Goal: Task Accomplishment & Management: Manage account settings

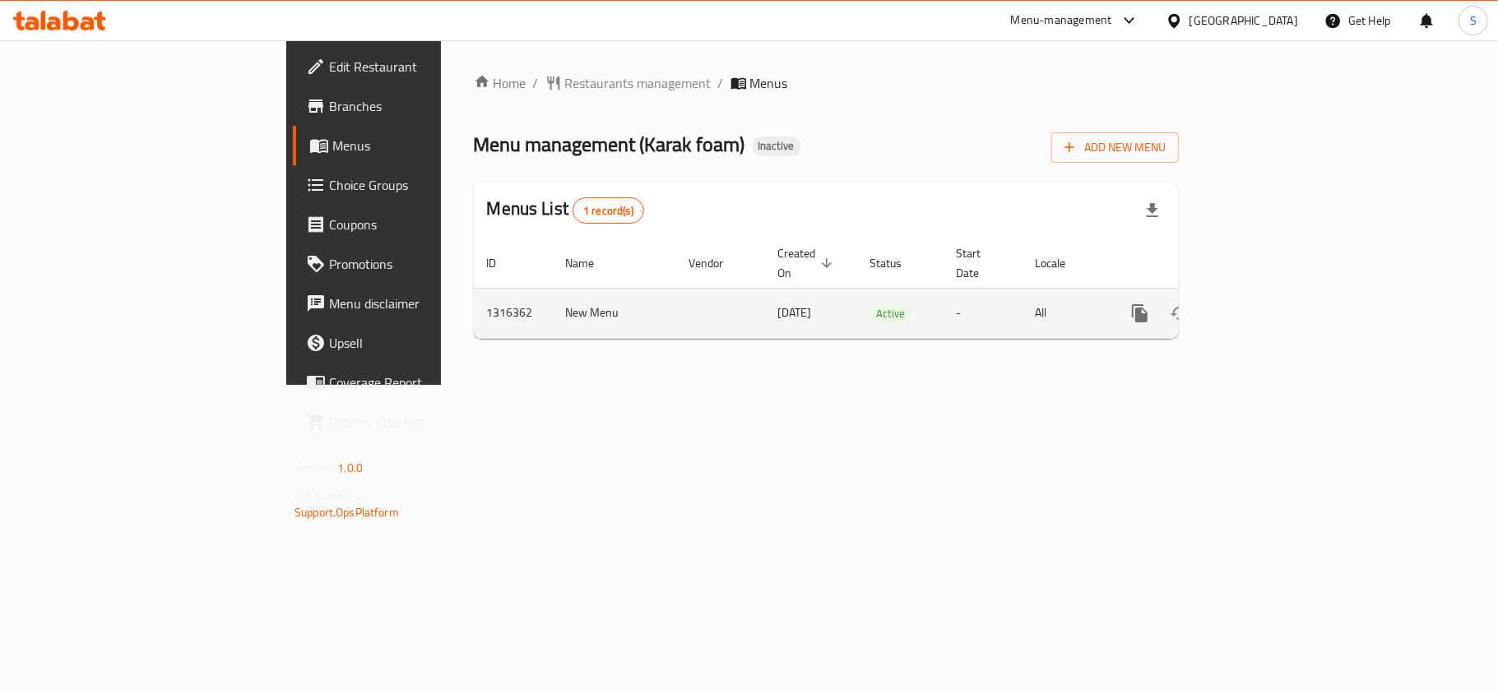
click at [1266, 306] on icon "enhanced table" at bounding box center [1258, 313] width 15 height 15
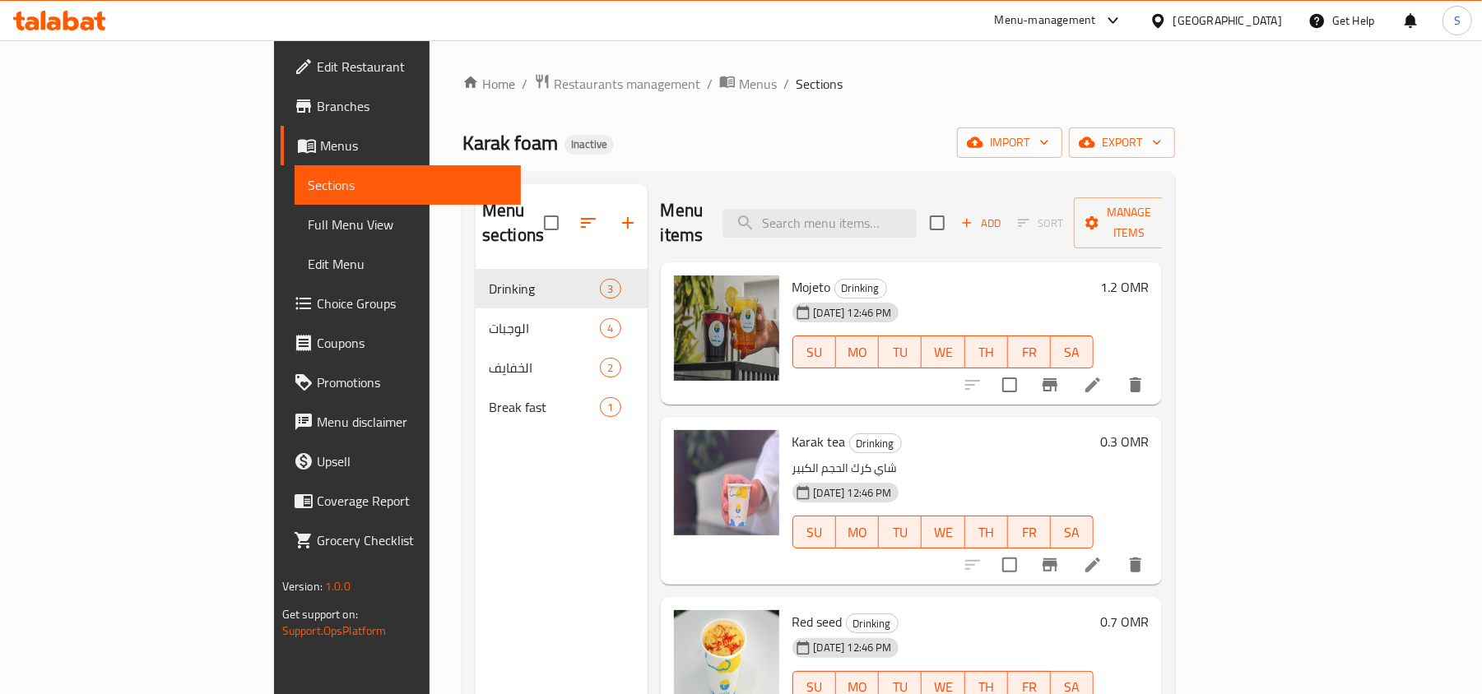
click at [308, 219] on span "Full Menu View" at bounding box center [408, 225] width 201 height 20
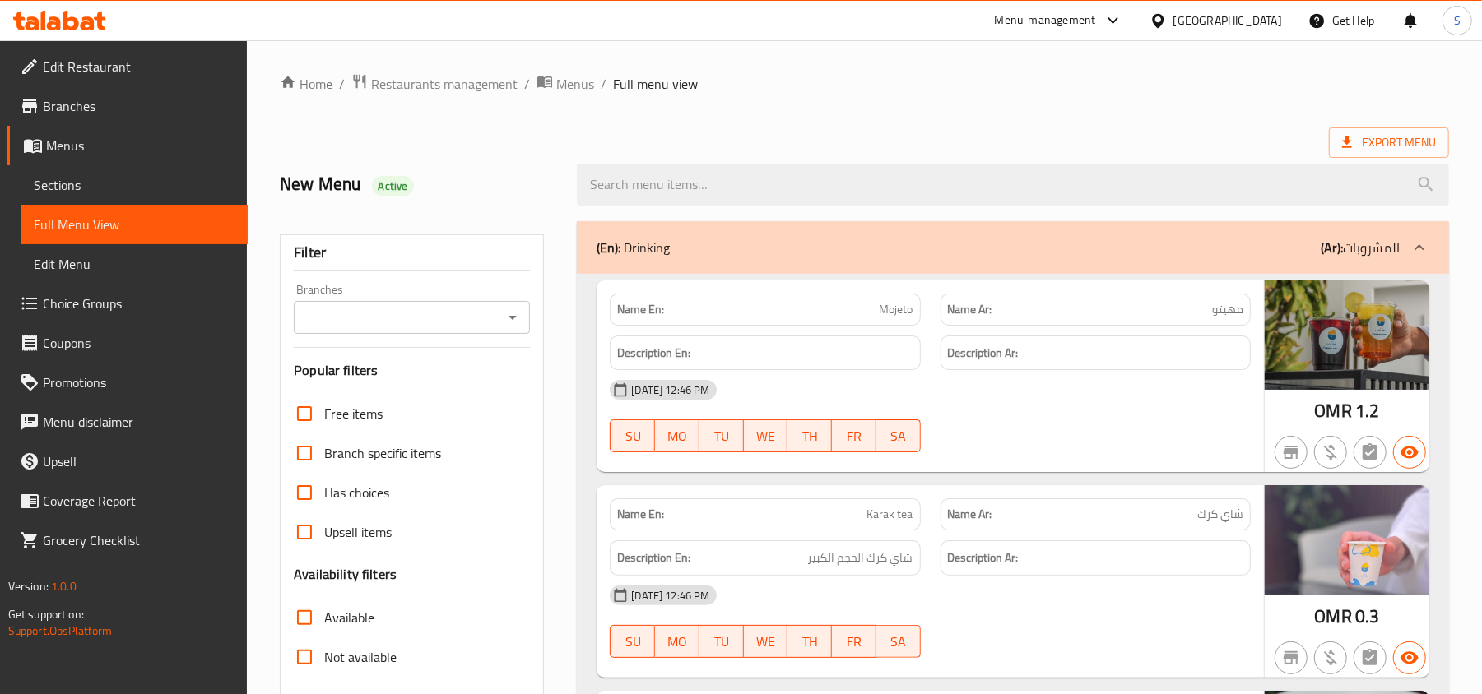
scroll to position [219, 0]
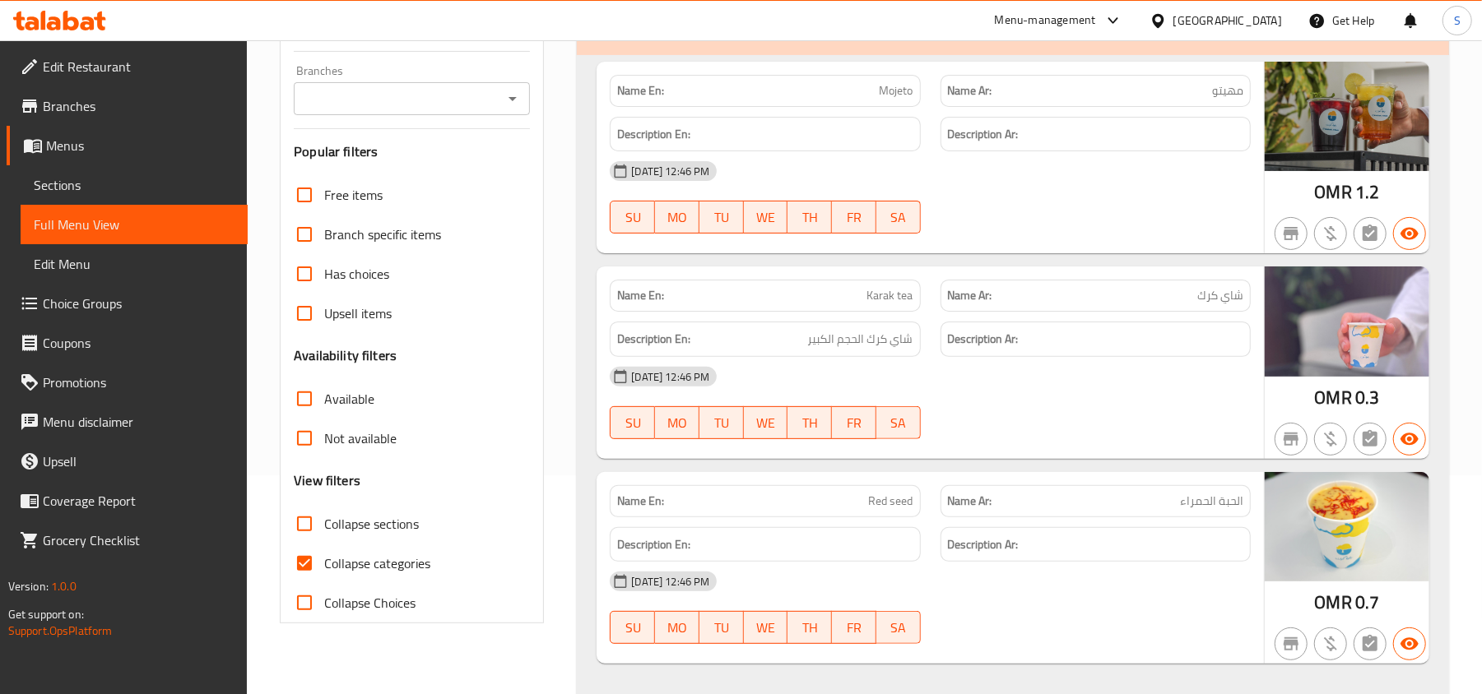
click at [327, 550] on label "Collapse categories" at bounding box center [358, 563] width 146 height 39
click at [324, 550] on input "Collapse categories" at bounding box center [304, 563] width 39 height 39
checkbox input "false"
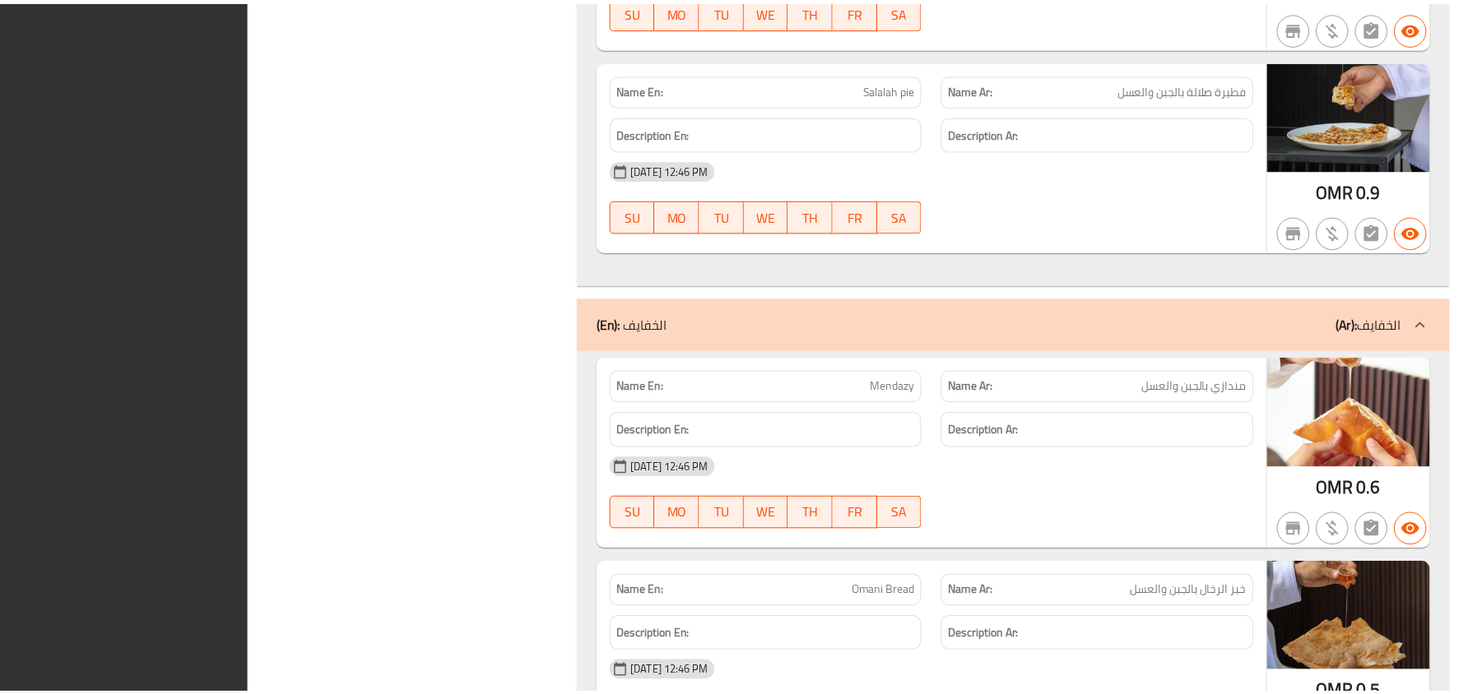
scroll to position [2021, 0]
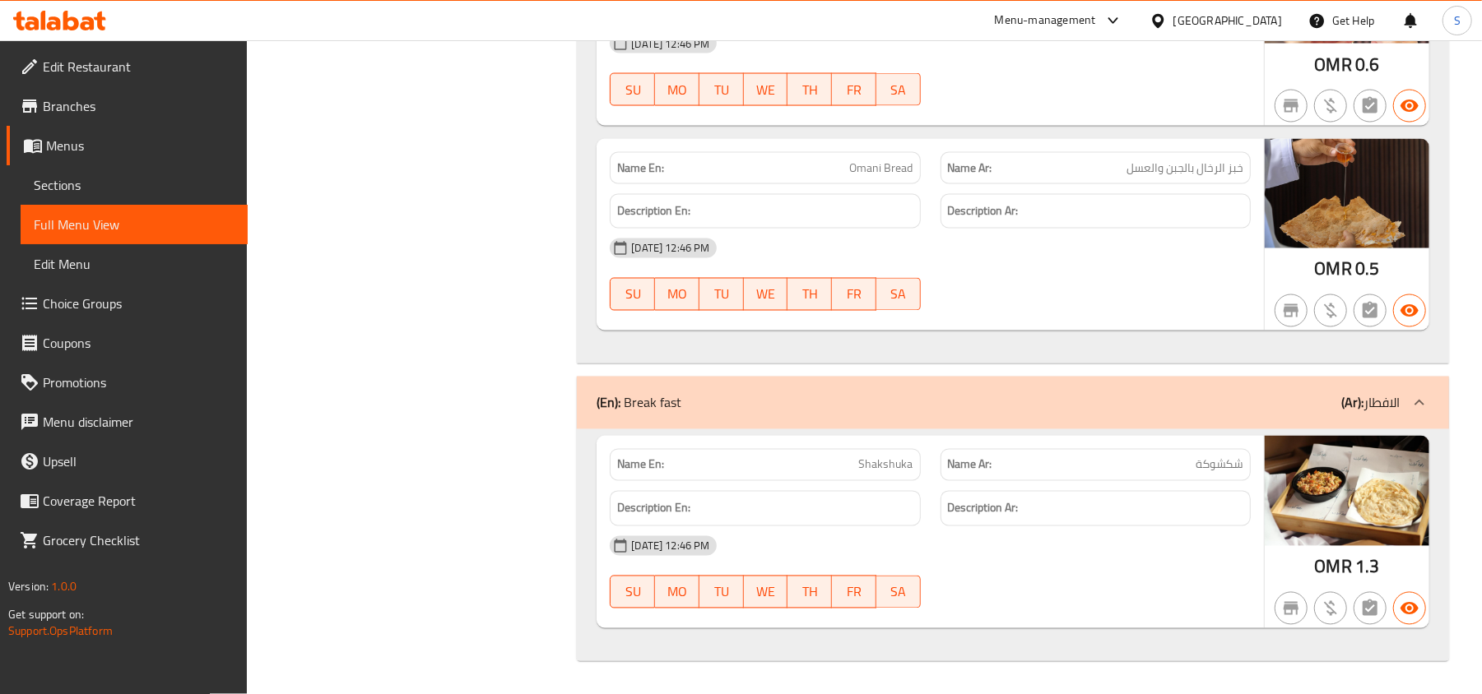
click at [1252, 30] on div "[GEOGRAPHIC_DATA]" at bounding box center [1227, 21] width 109 height 18
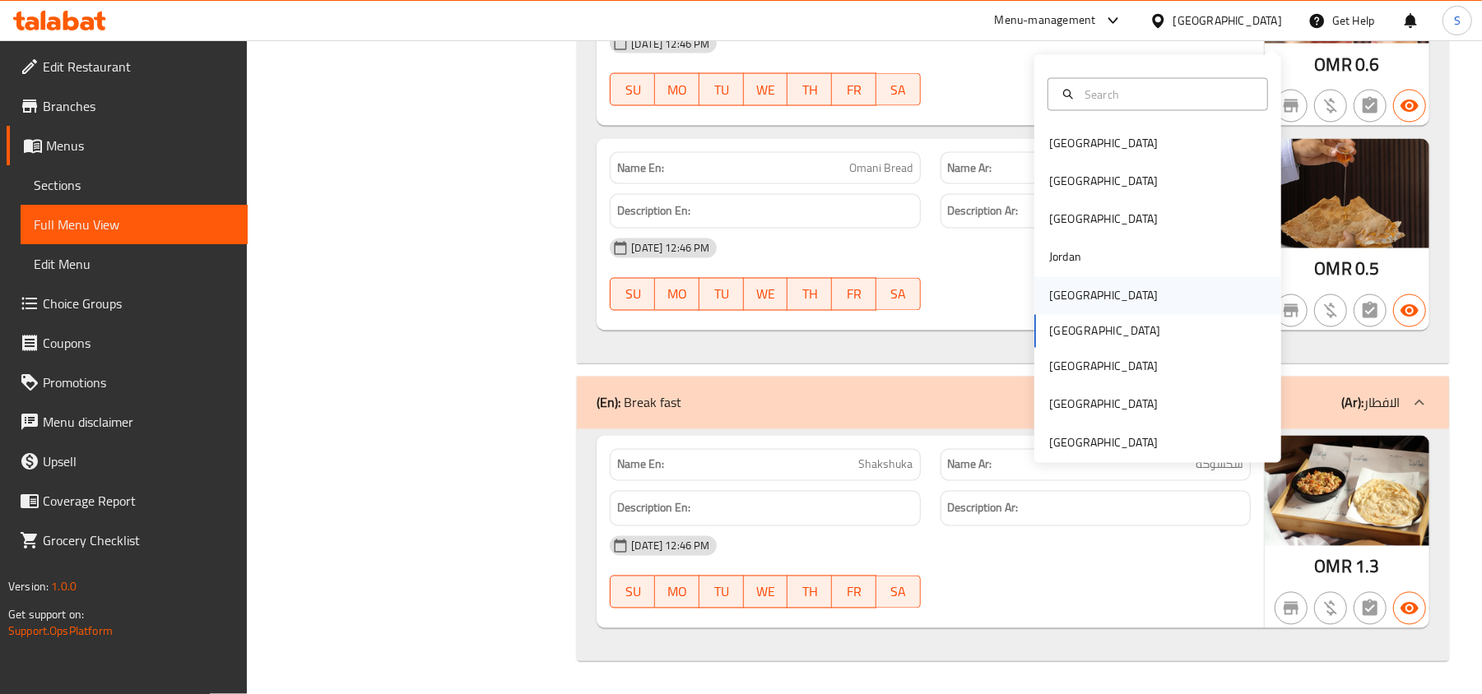
click at [1049, 287] on div "[GEOGRAPHIC_DATA]" at bounding box center [1103, 296] width 109 height 18
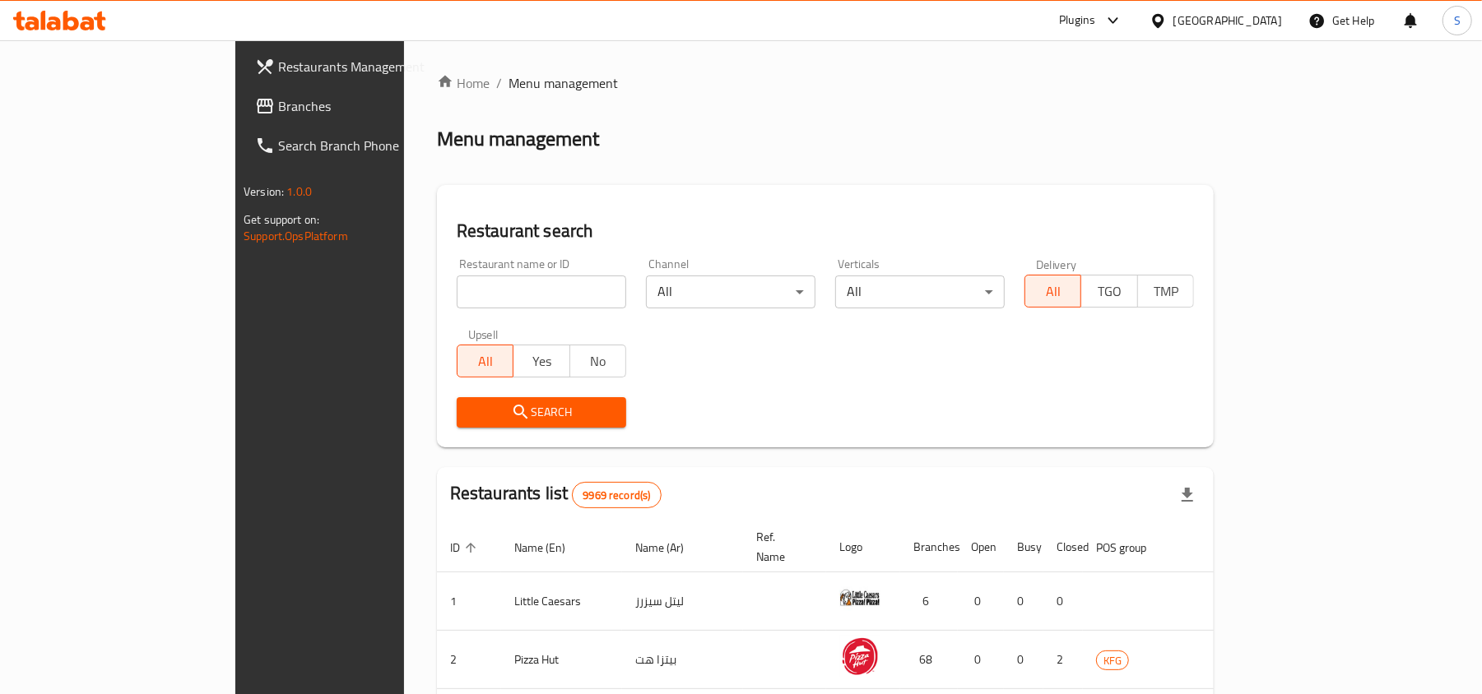
click at [278, 103] on span "Branches" at bounding box center [374, 106] width 192 height 20
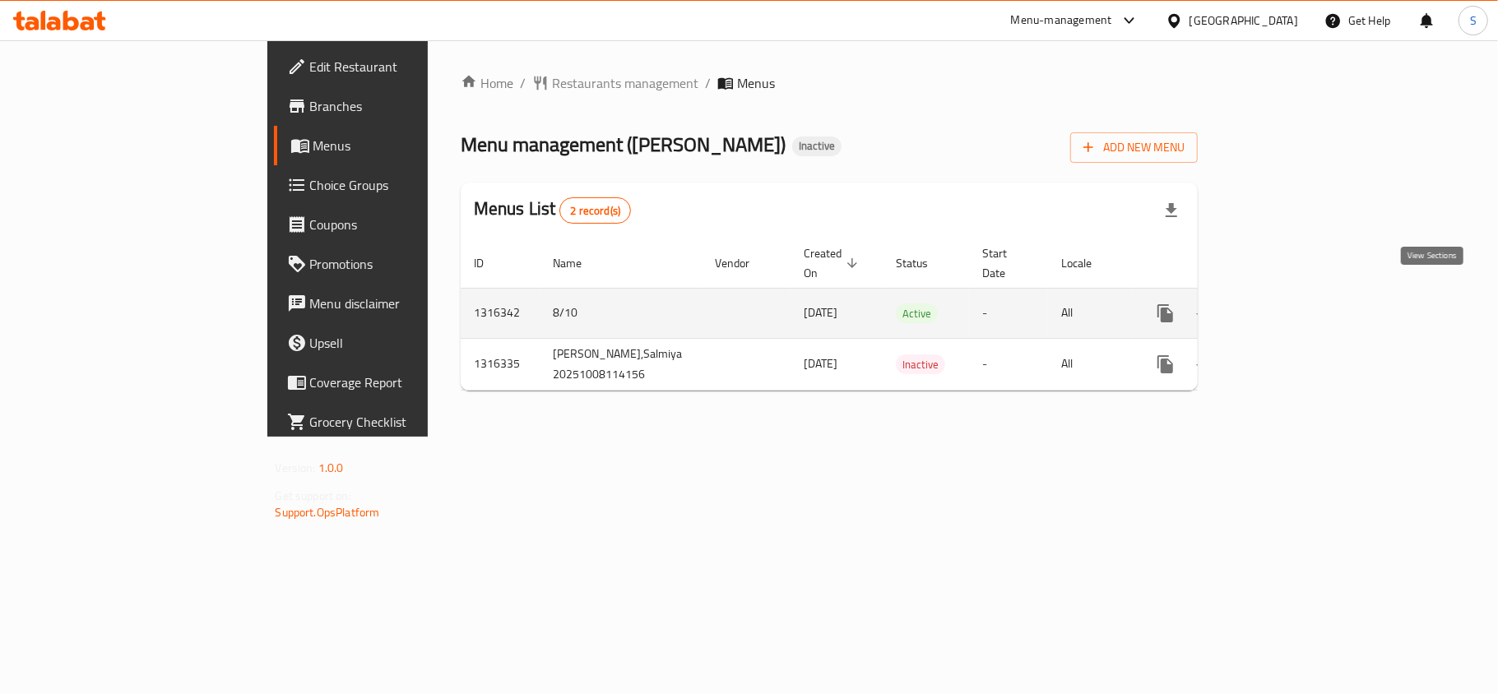
click at [1294, 304] on icon "enhanced table" at bounding box center [1284, 314] width 20 height 20
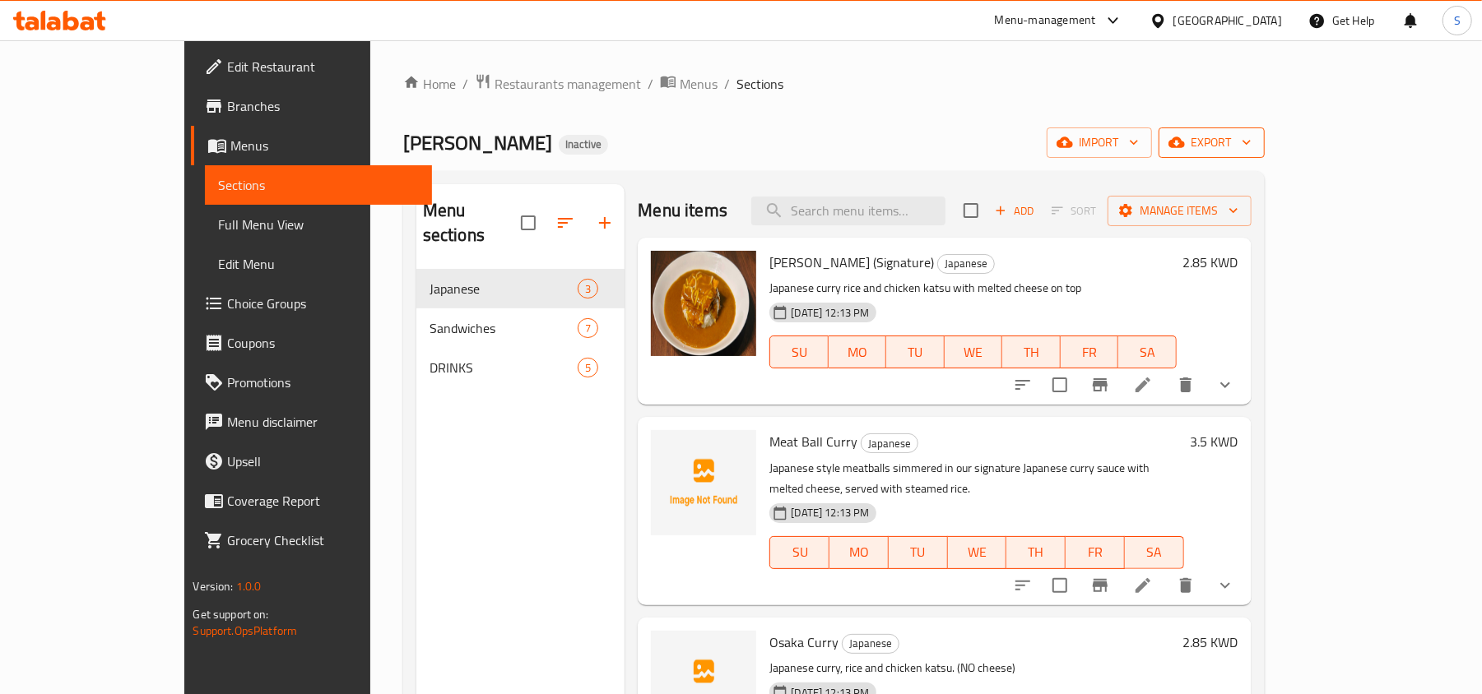
click at [1251, 140] on span "export" at bounding box center [1212, 142] width 80 height 21
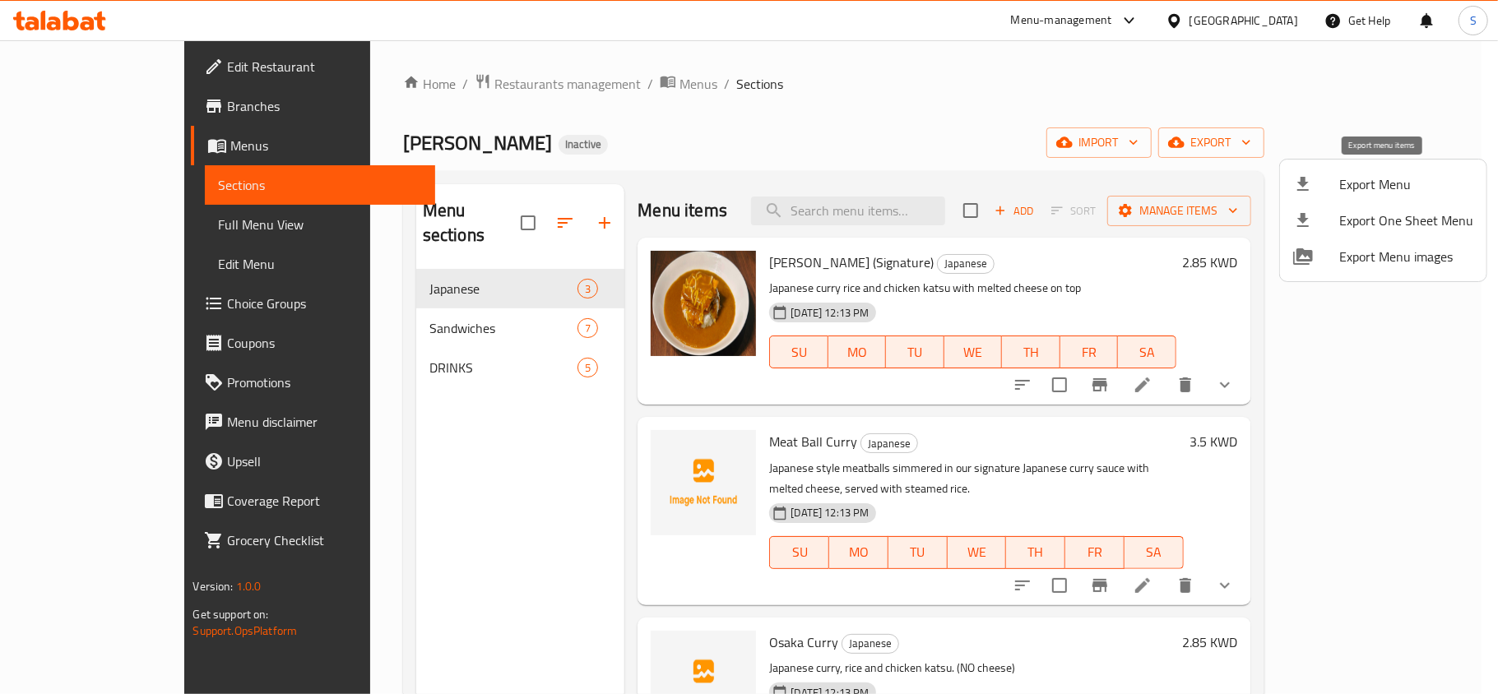
click at [1353, 179] on span "Export Menu" at bounding box center [1406, 184] width 134 height 20
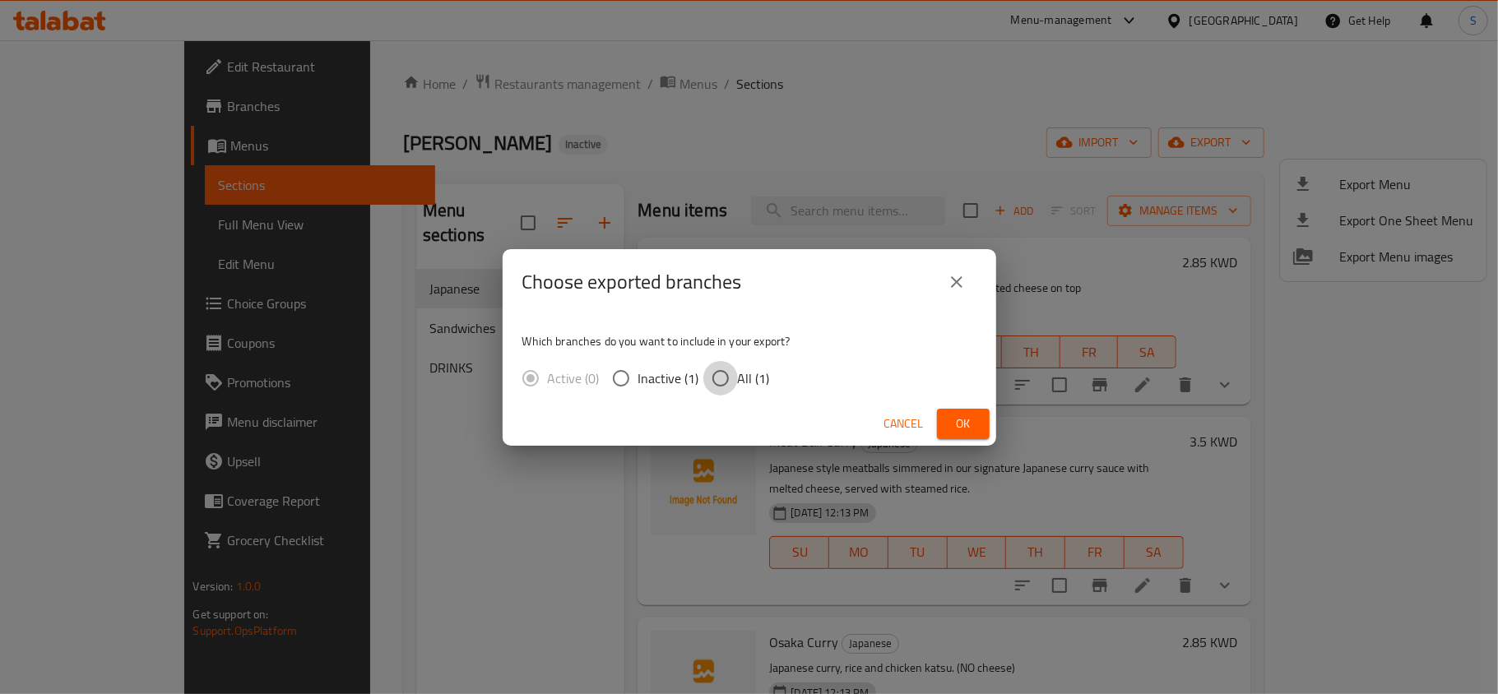
click at [722, 379] on input "All (1)" at bounding box center [720, 378] width 35 height 35
radio input "true"
click at [966, 418] on span "Ok" at bounding box center [963, 424] width 26 height 21
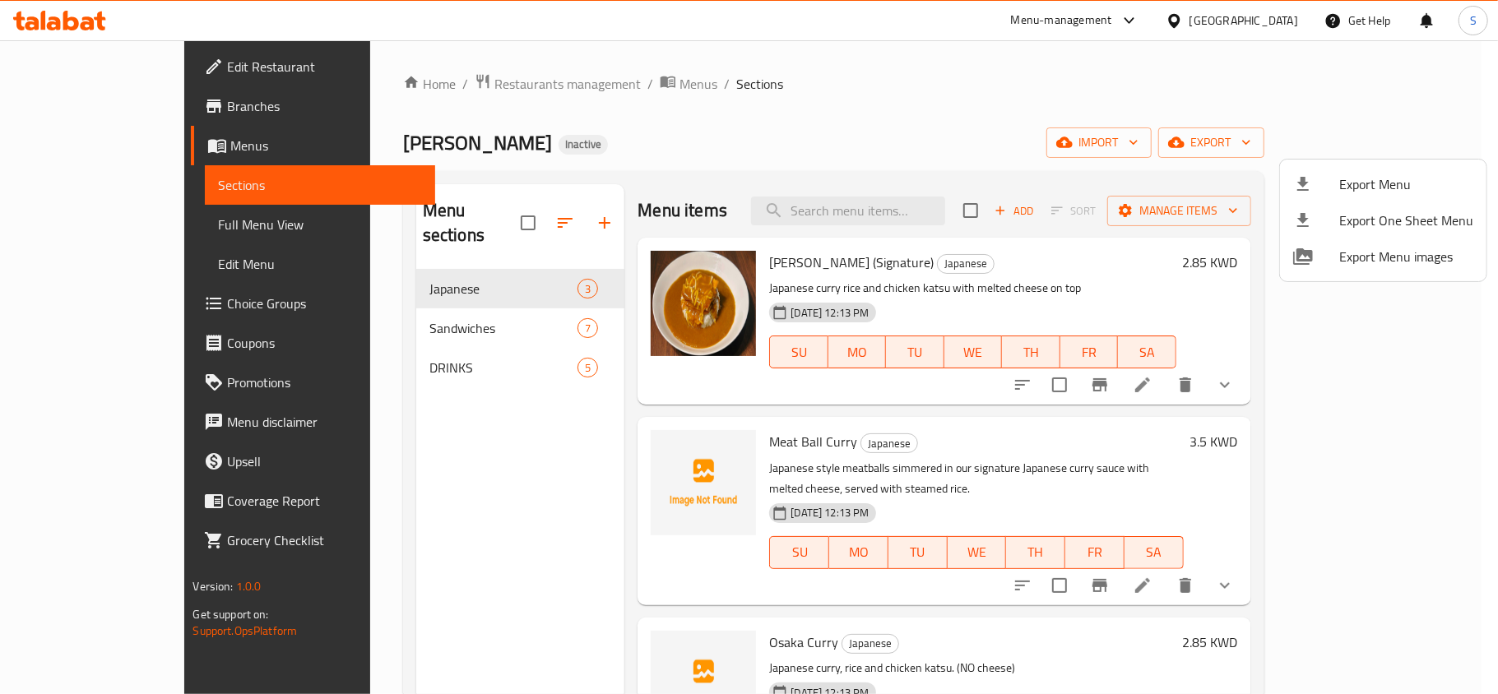
click at [116, 227] on div at bounding box center [749, 347] width 1498 height 694
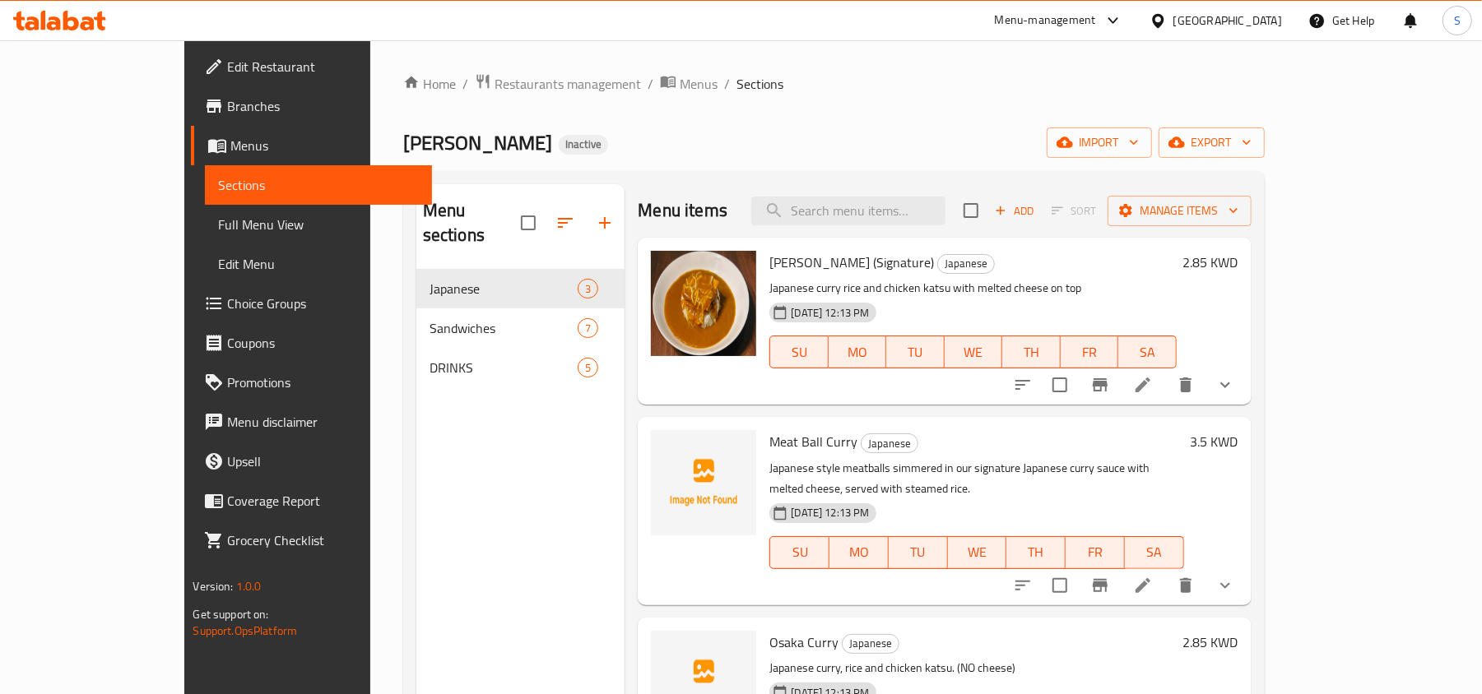
click at [218, 227] on span "Full Menu View" at bounding box center [318, 225] width 201 height 20
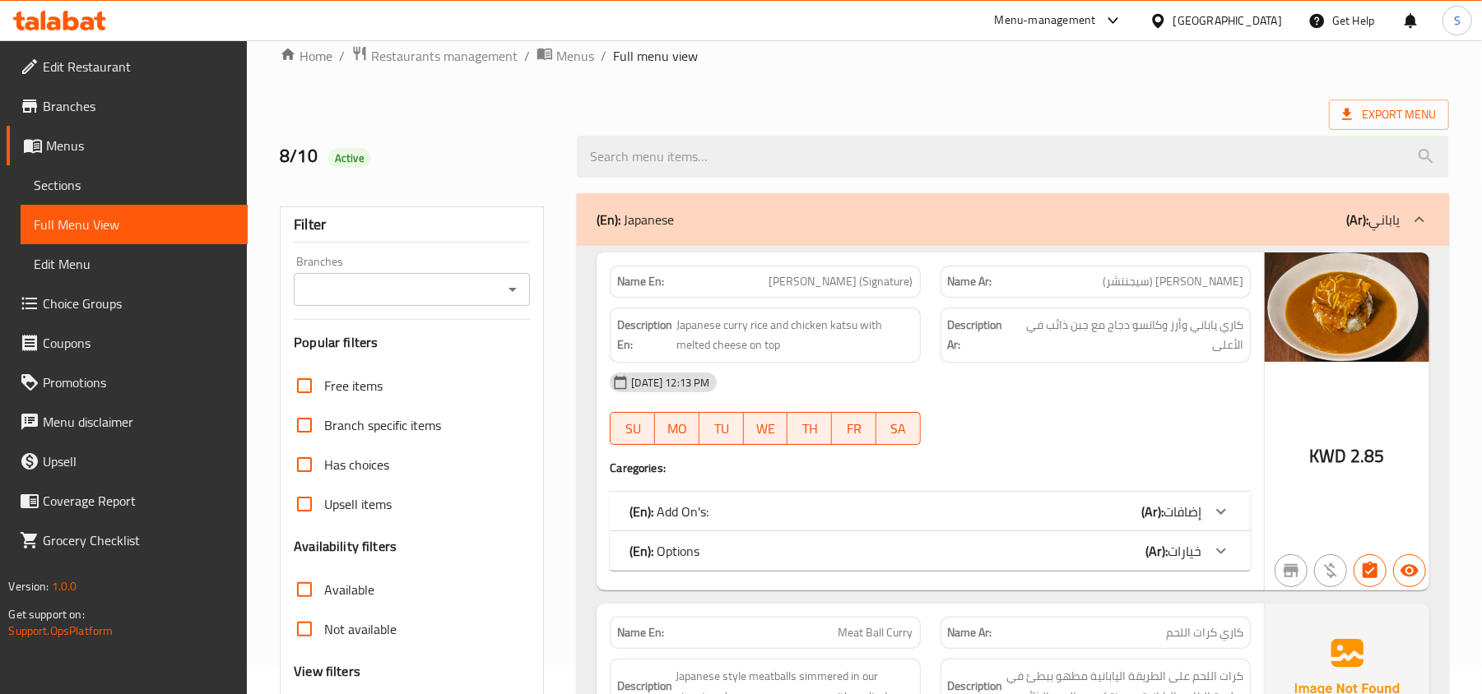
scroll to position [329, 0]
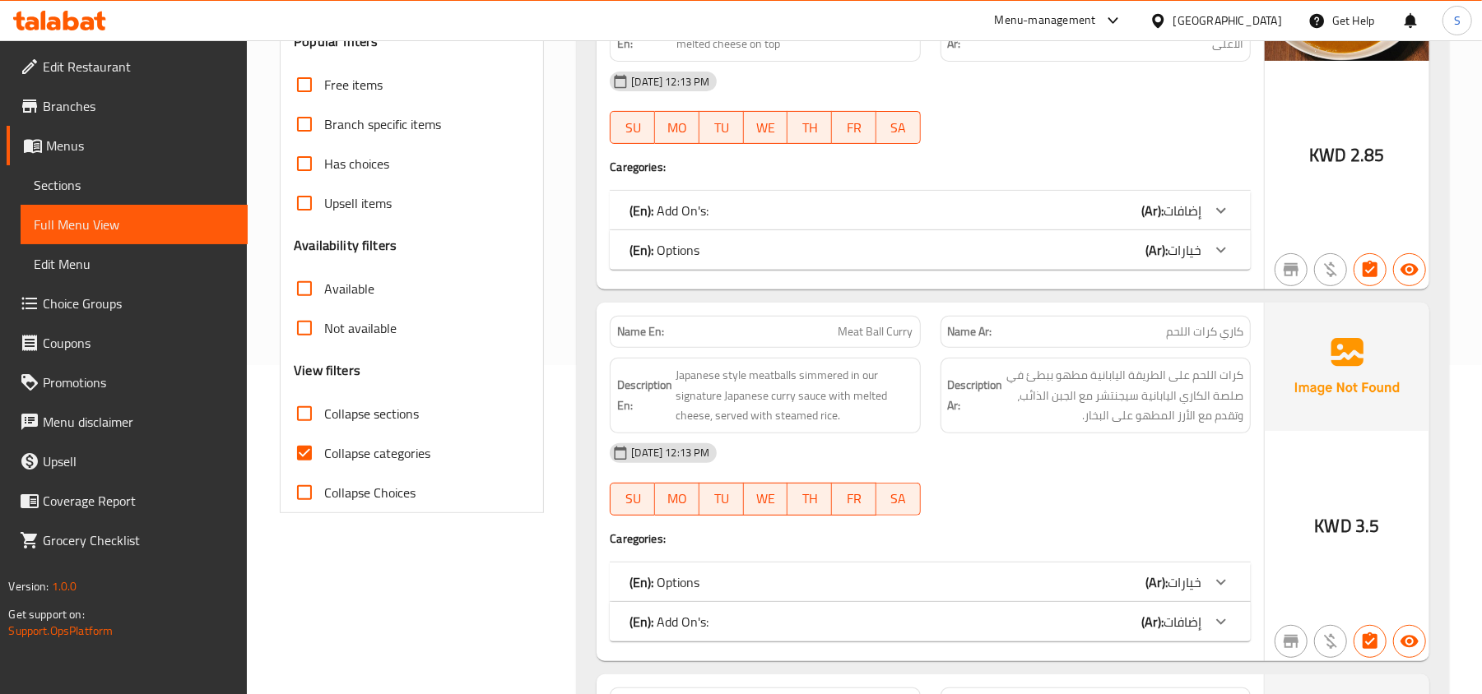
click at [340, 463] on span "Collapse categories" at bounding box center [377, 453] width 106 height 20
click at [324, 466] on input "Collapse categories" at bounding box center [304, 453] width 39 height 39
checkbox input "false"
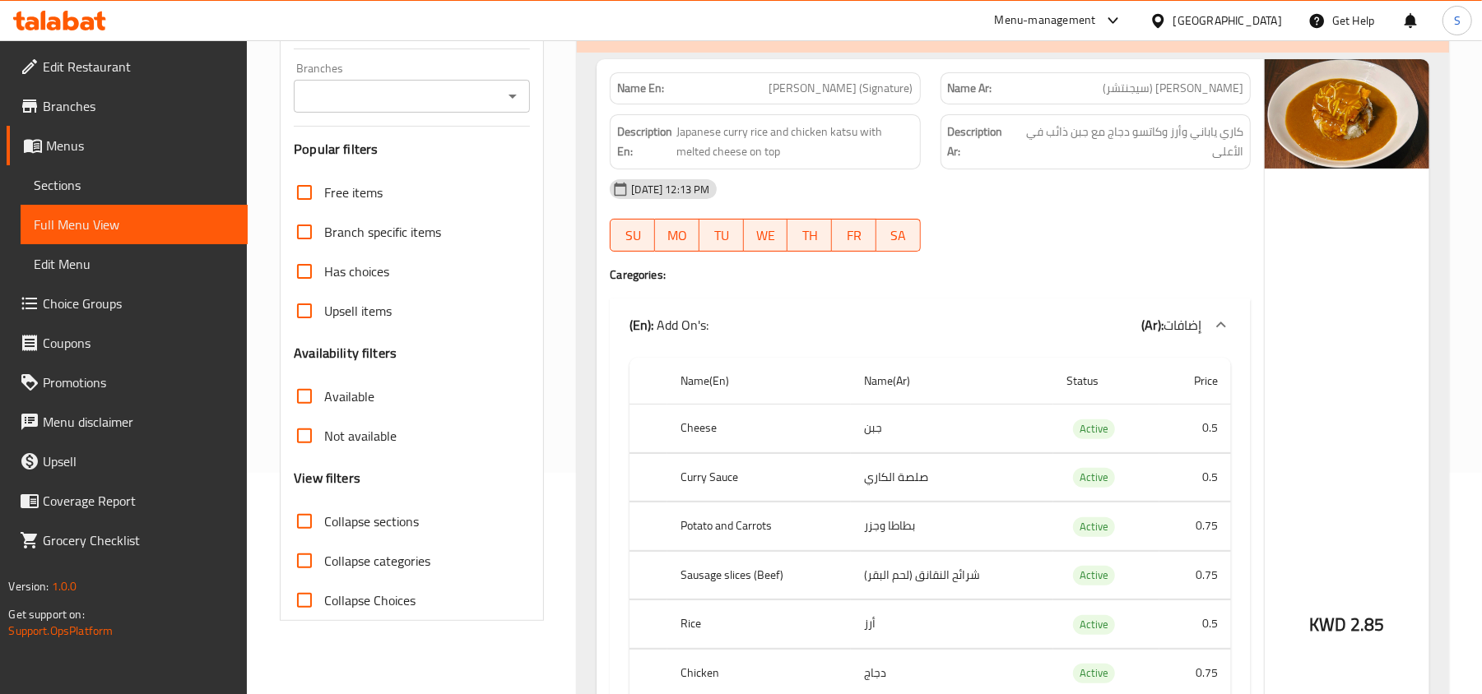
scroll to position [0, 0]
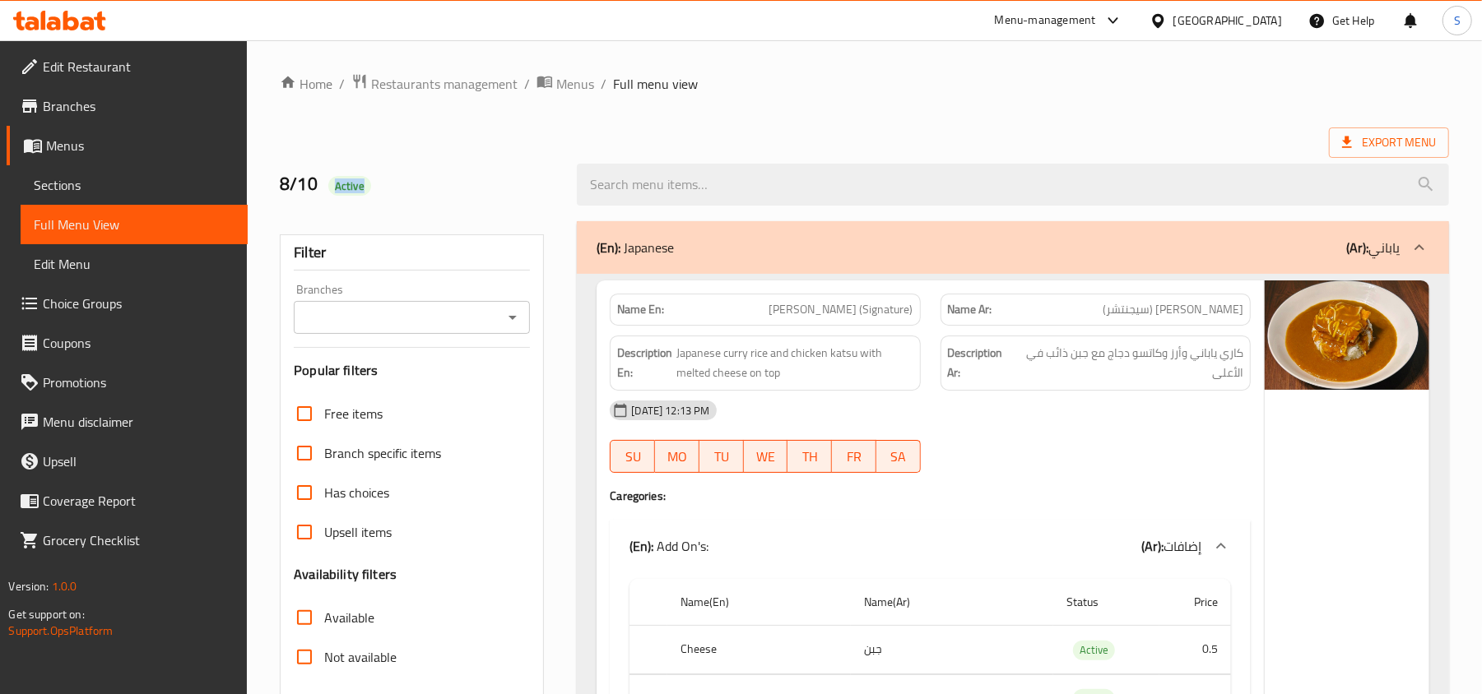
drag, startPoint x: 327, startPoint y: 184, endPoint x: 408, endPoint y: 186, distance: 80.6
click at [408, 186] on h2 "8/10 Active" at bounding box center [418, 184] width 277 height 25
copy span "Active"
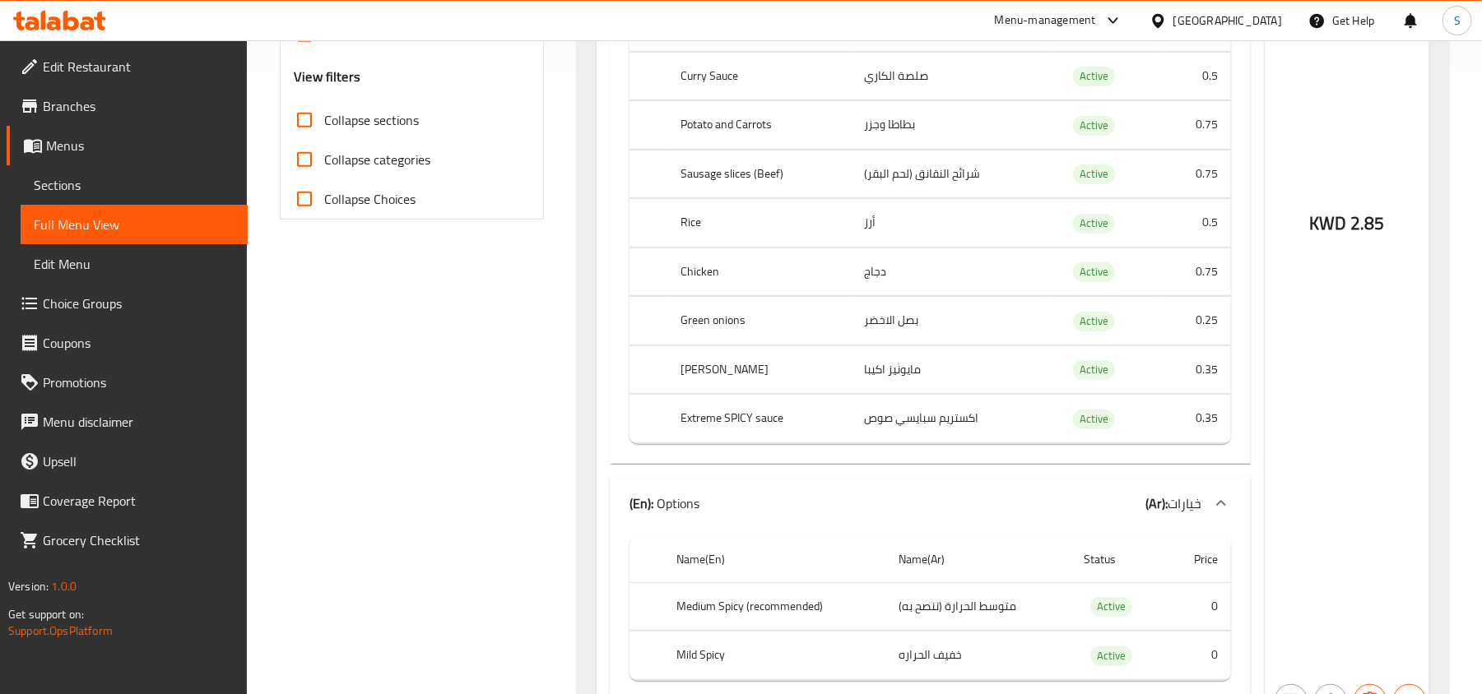
scroll to position [658, 0]
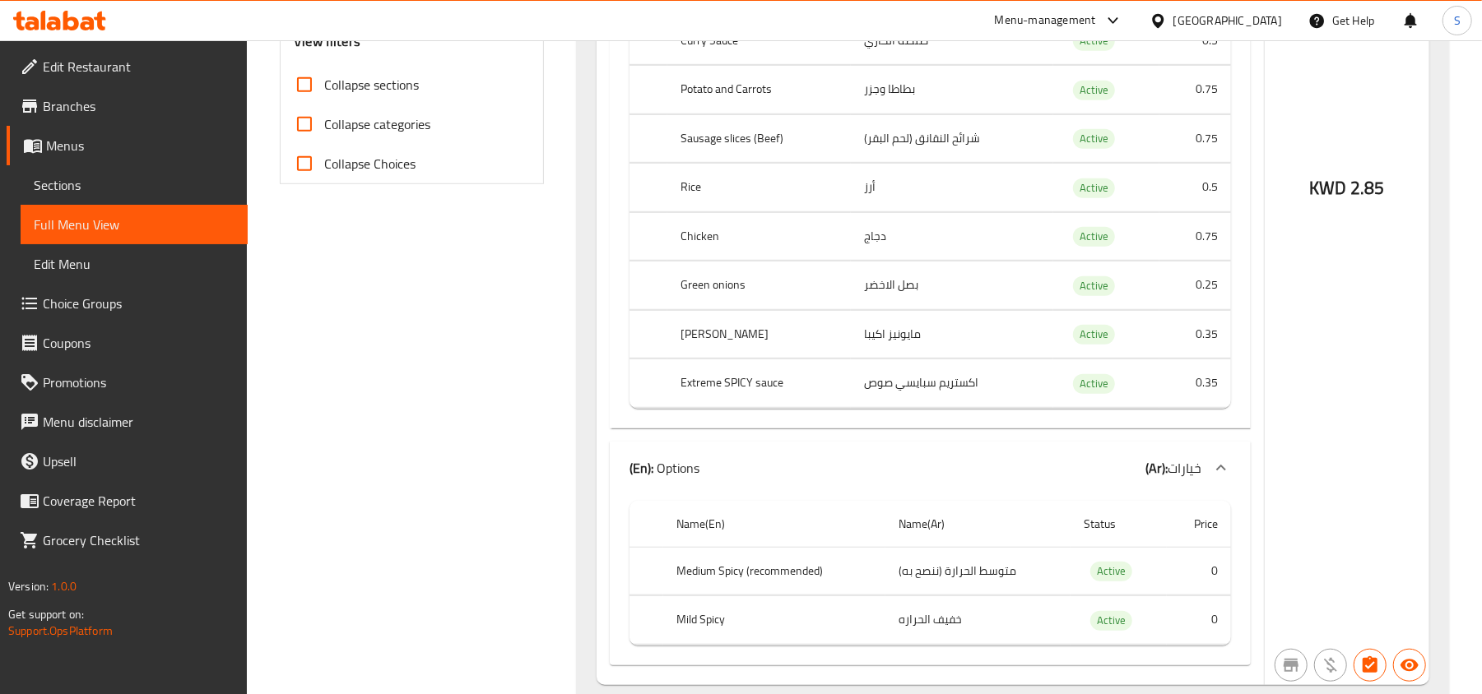
click at [115, 59] on span "Edit Restaurant" at bounding box center [139, 67] width 192 height 20
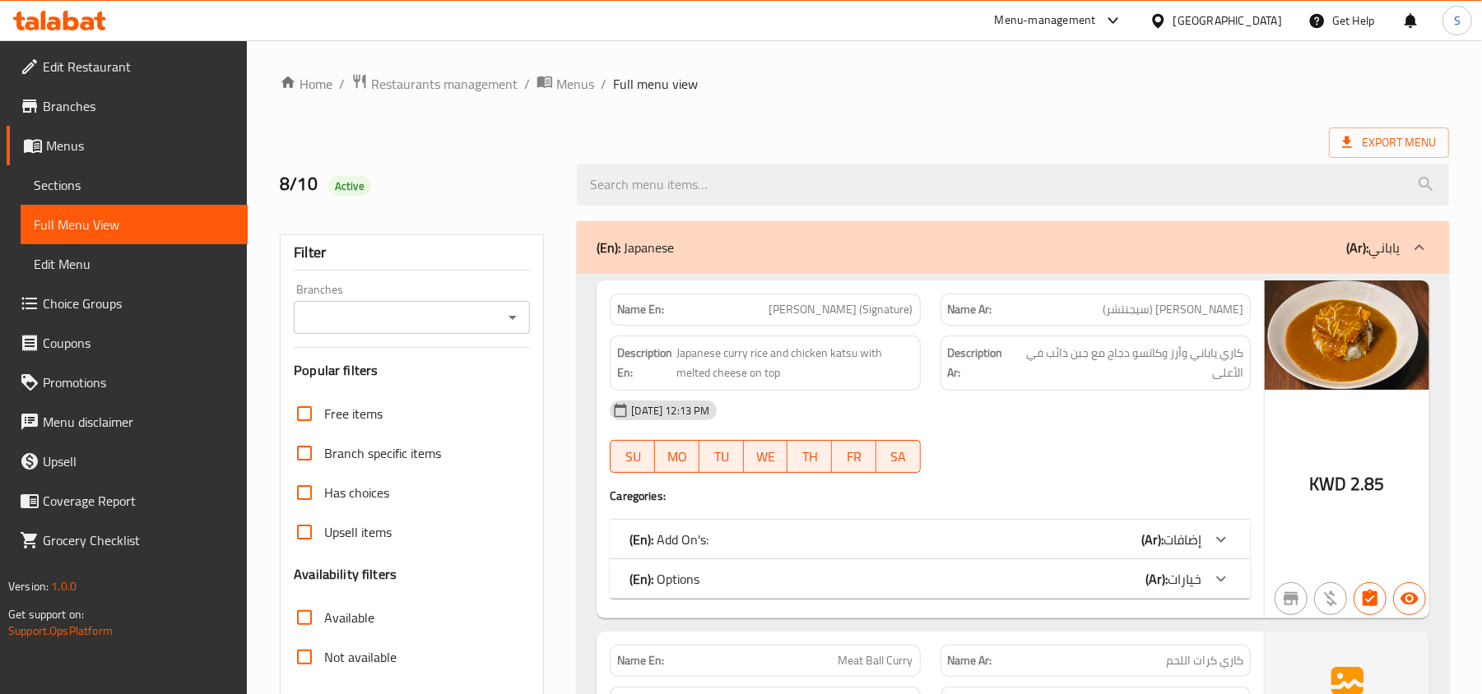
drag, startPoint x: 862, startPoint y: 99, endPoint x: 768, endPoint y: 41, distance: 110.8
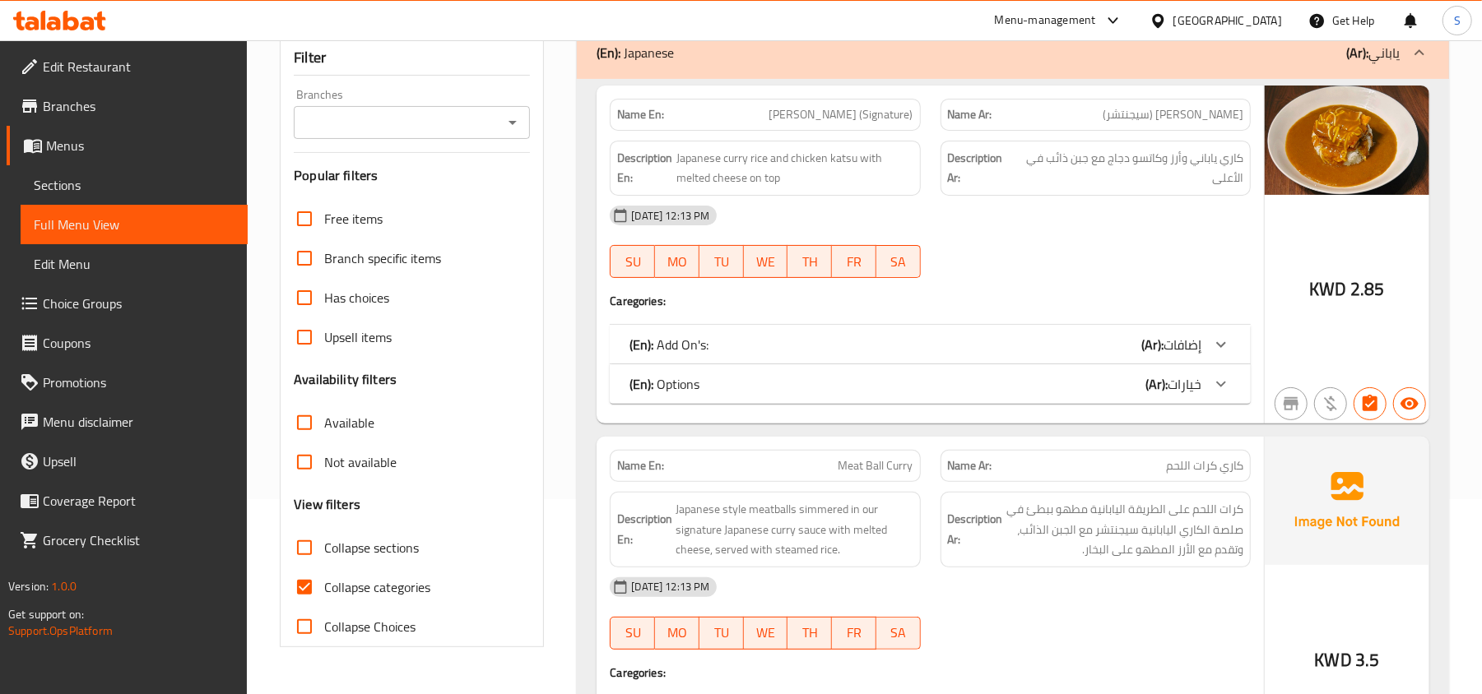
scroll to position [219, 0]
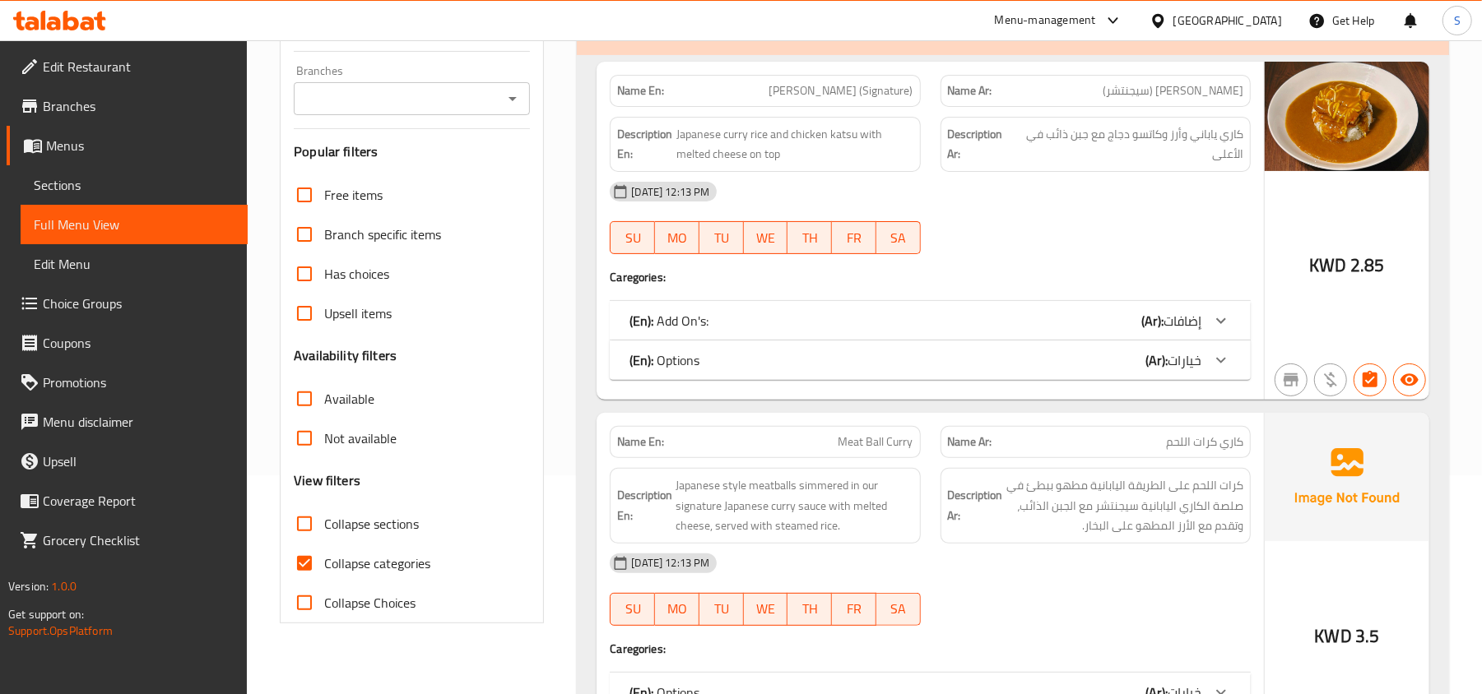
click at [313, 554] on input "Collapse categories" at bounding box center [304, 563] width 39 height 39
checkbox input "false"
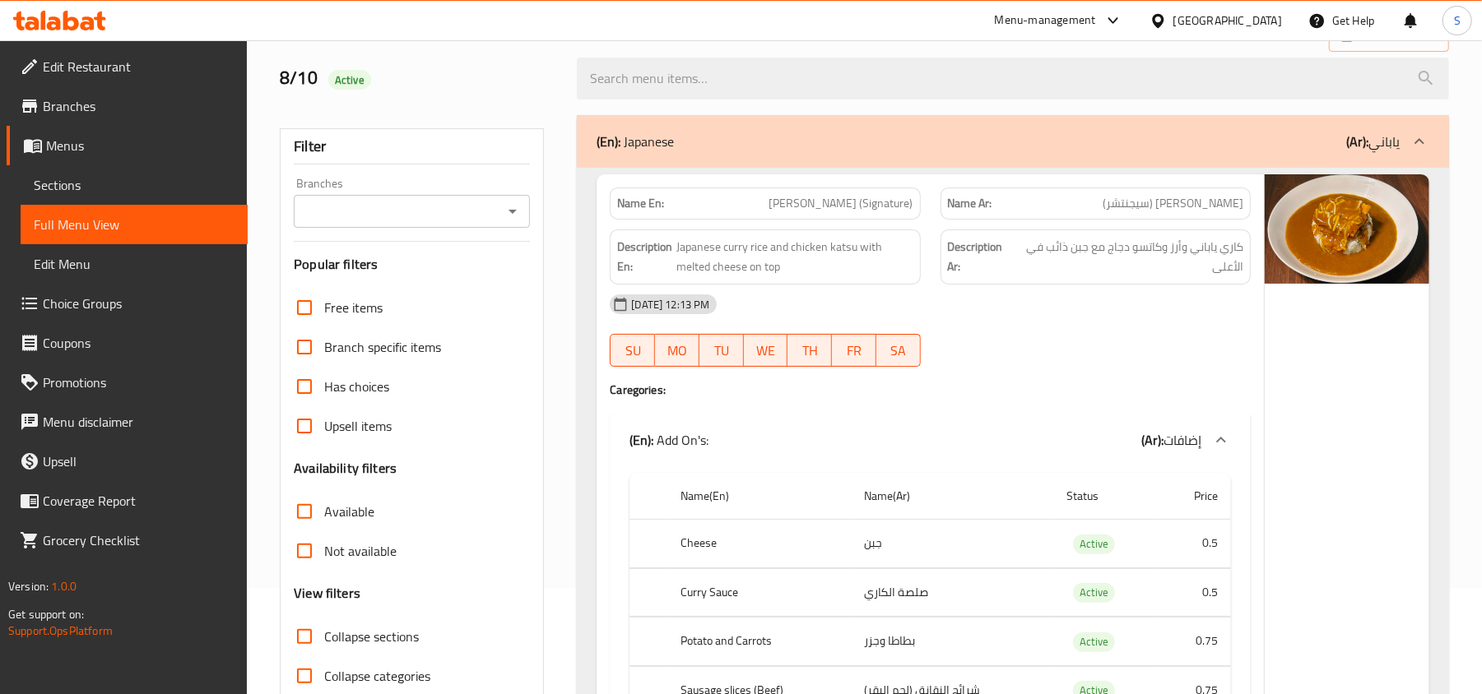
scroll to position [0, 0]
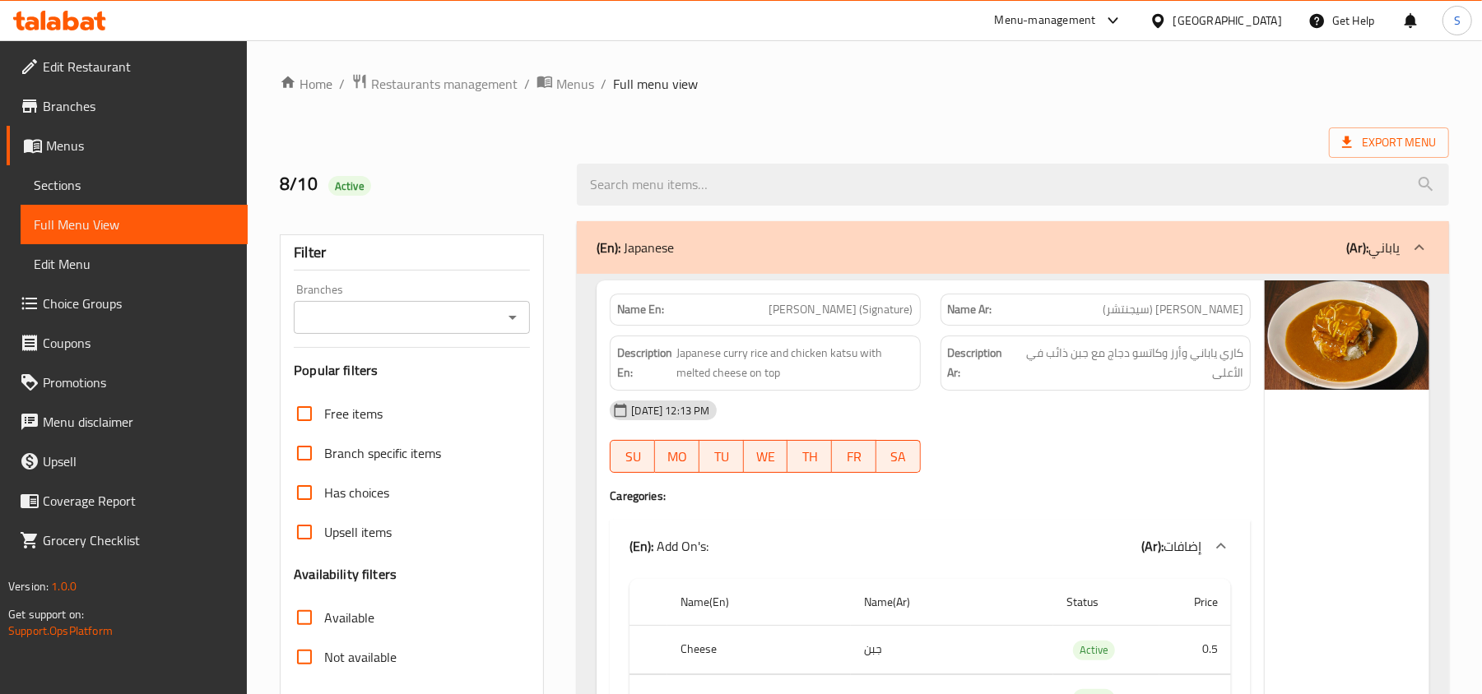
click at [807, 374] on span "Japanese curry rice and chicken katsu with melted cheese on top" at bounding box center [794, 363] width 237 height 40
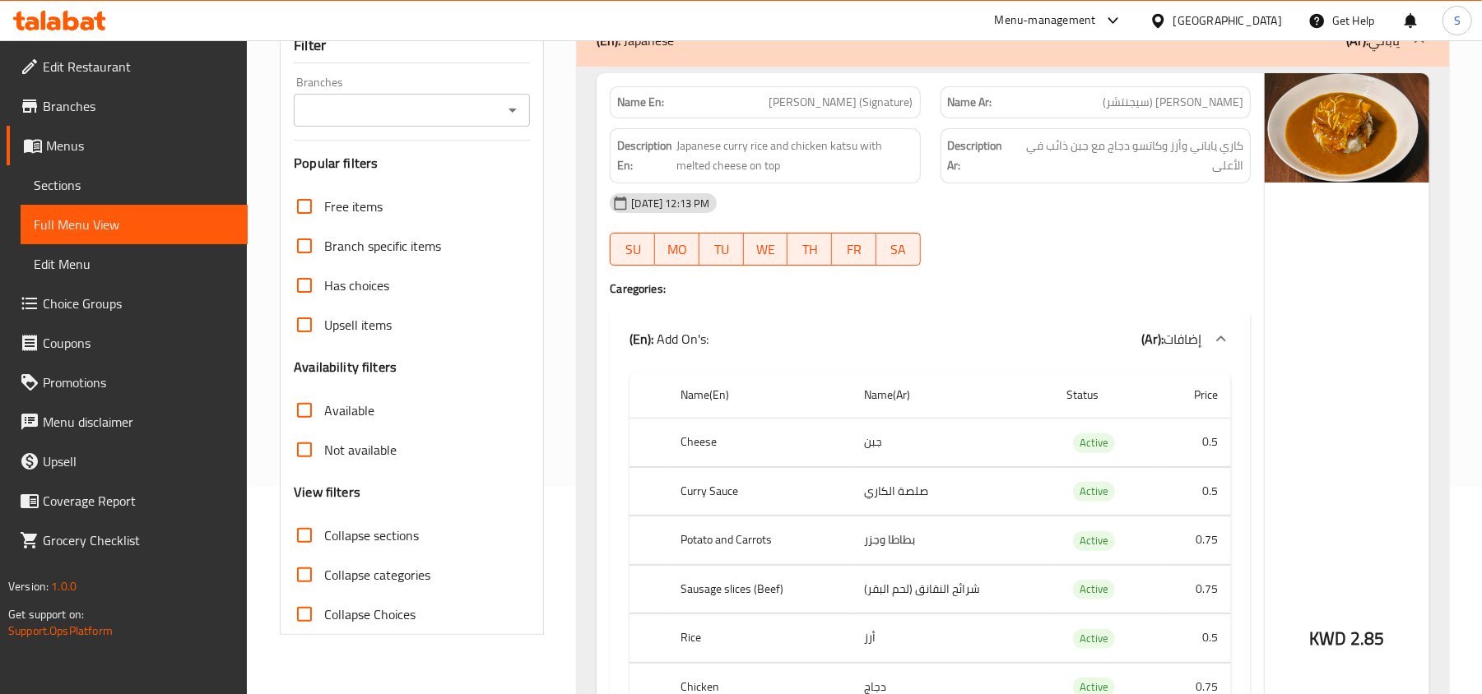
scroll to position [219, 0]
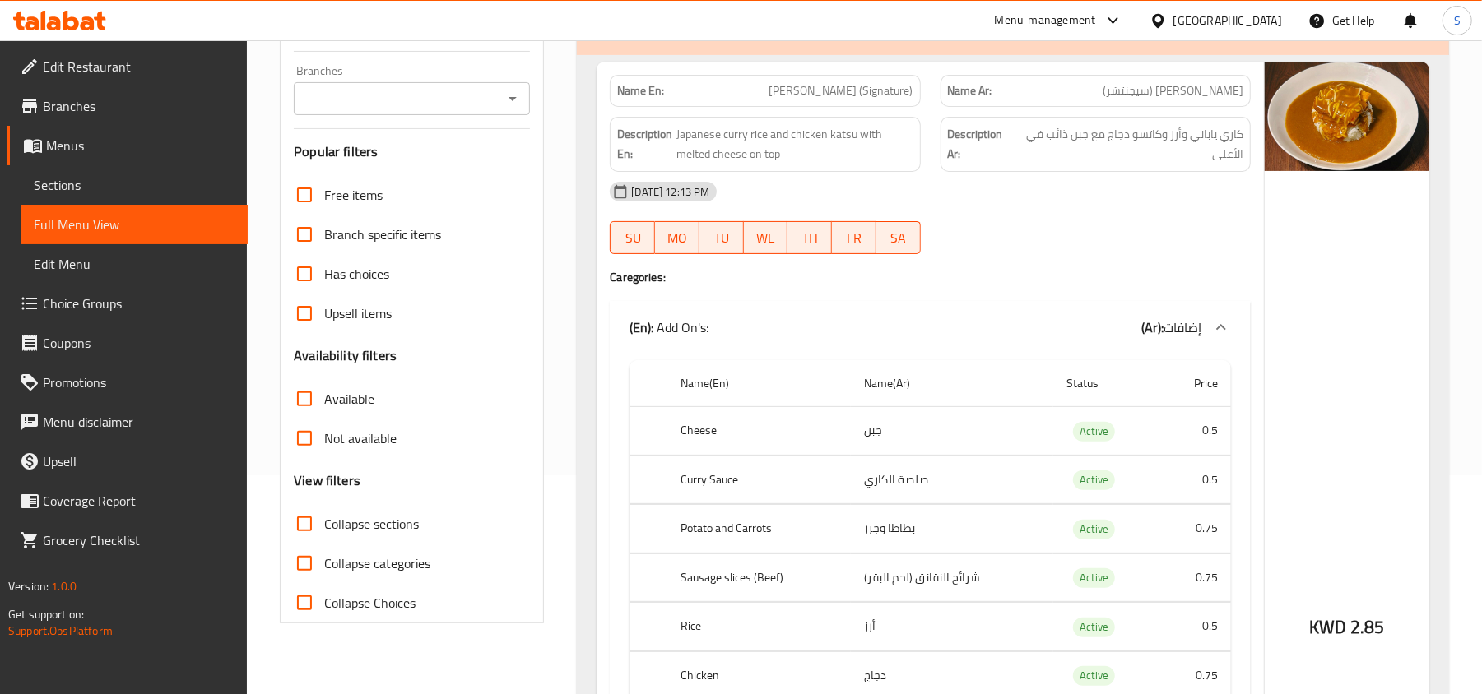
click at [1157, 184] on div "08-10-2025 12:13 PM" at bounding box center [930, 191] width 661 height 39
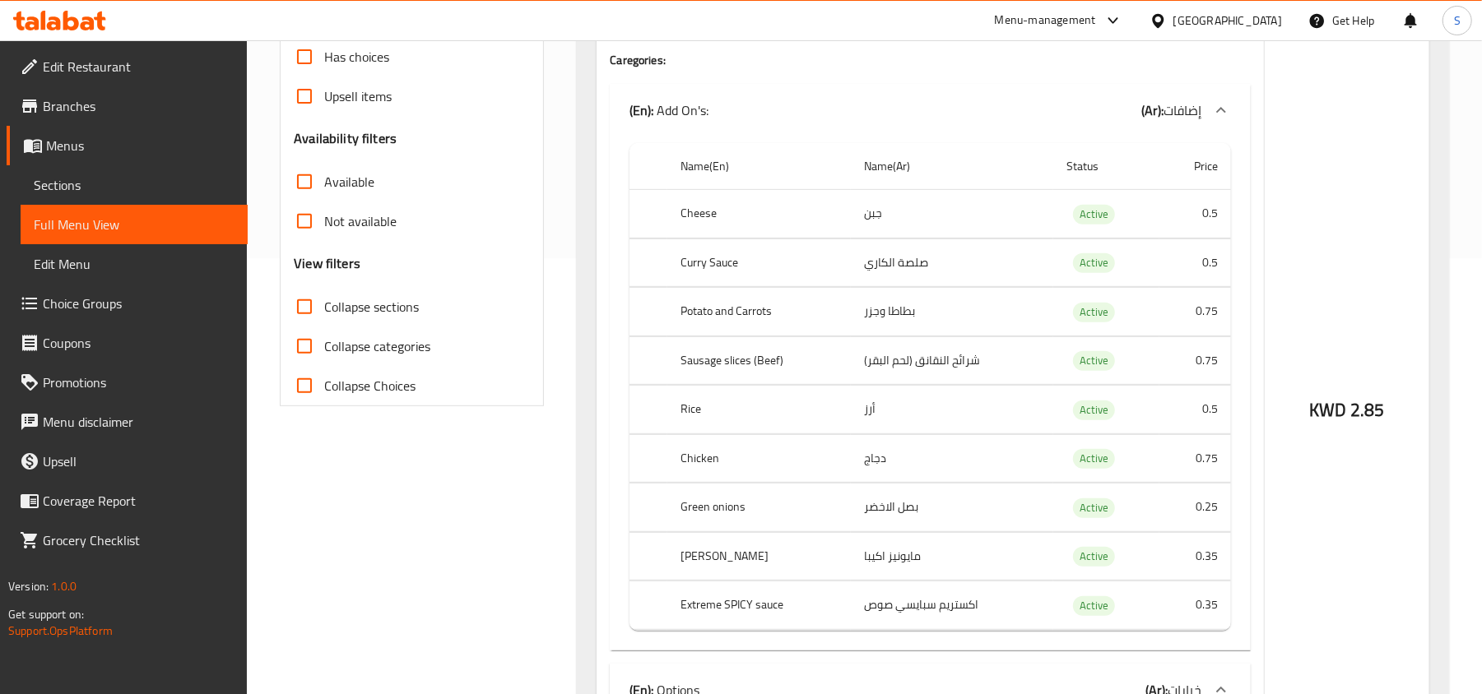
scroll to position [439, 0]
click at [885, 262] on td "صلصة الكاري" at bounding box center [952, 260] width 202 height 49
click at [737, 309] on th "Potato and Carrots" at bounding box center [758, 309] width 183 height 49
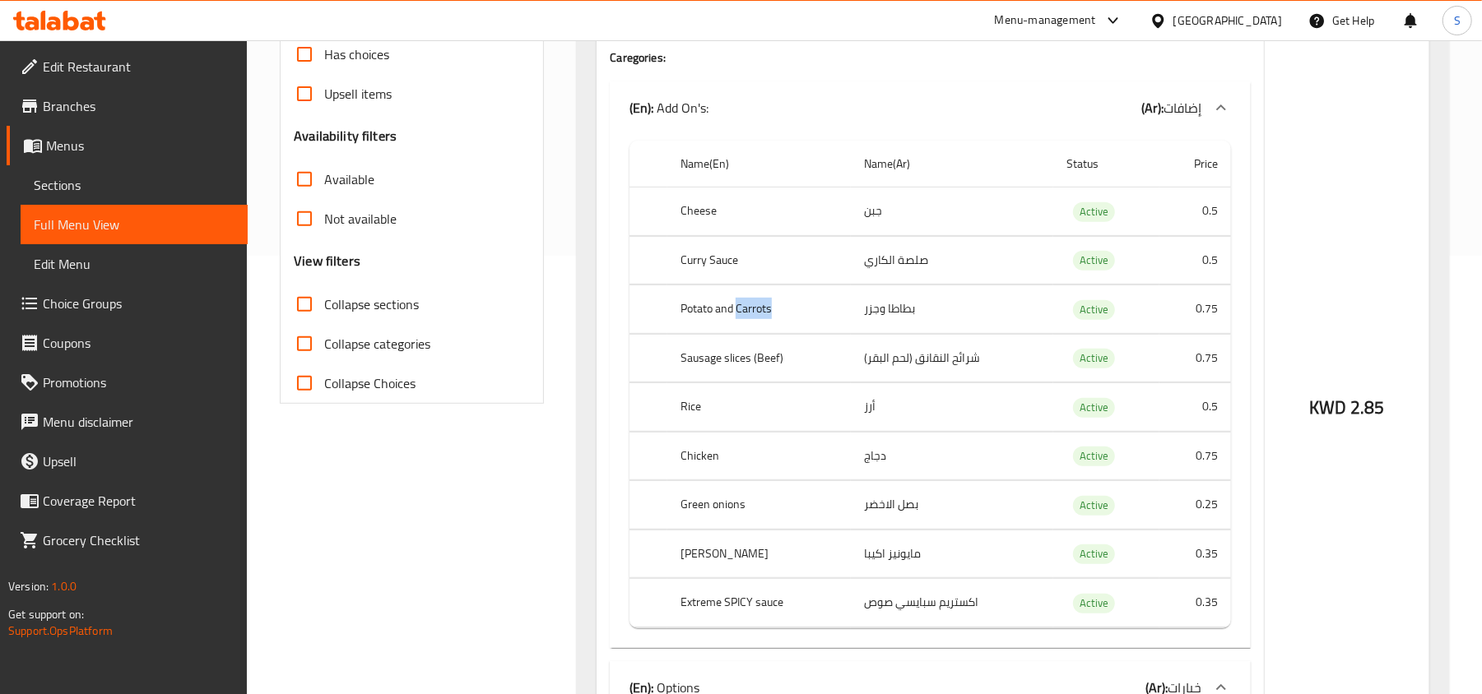
click at [737, 309] on th "Potato and Carrots" at bounding box center [758, 309] width 183 height 49
click at [781, 364] on th "Sausage slices (Beef)" at bounding box center [758, 358] width 183 height 49
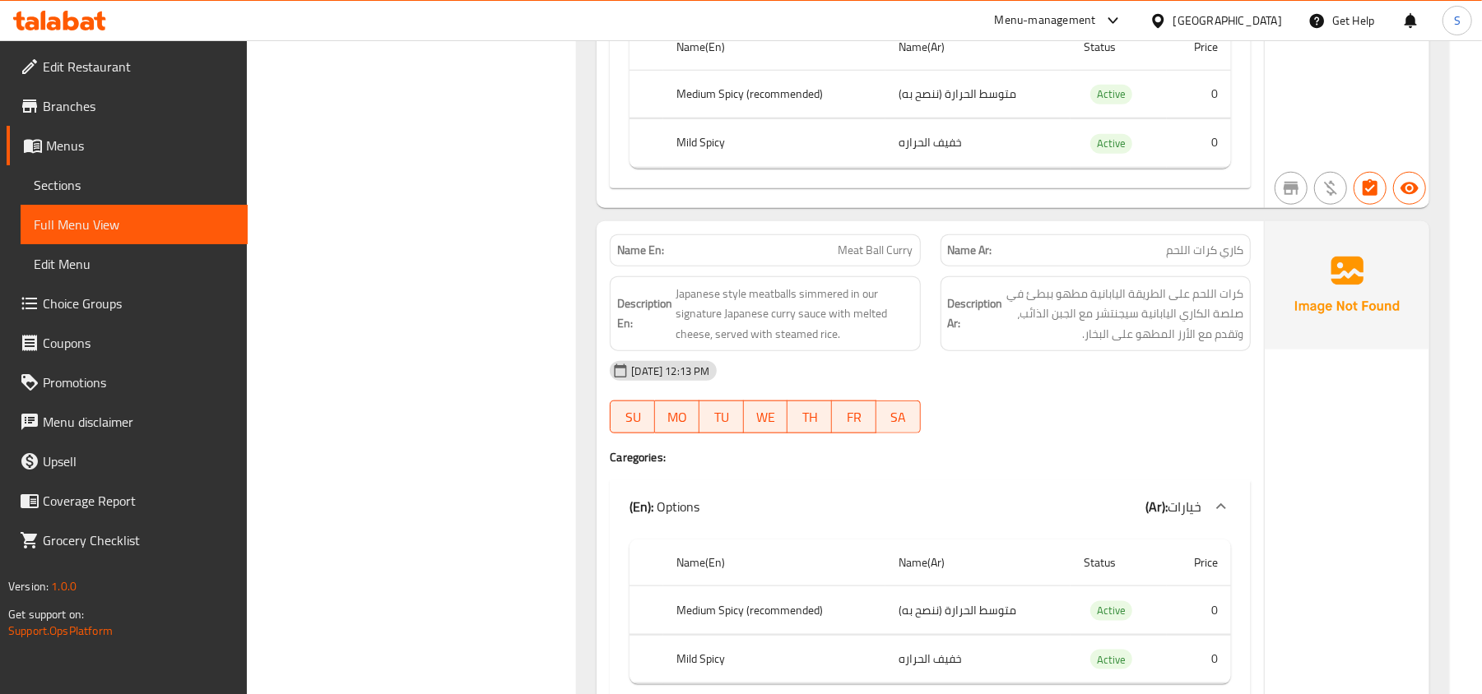
scroll to position [1097, 0]
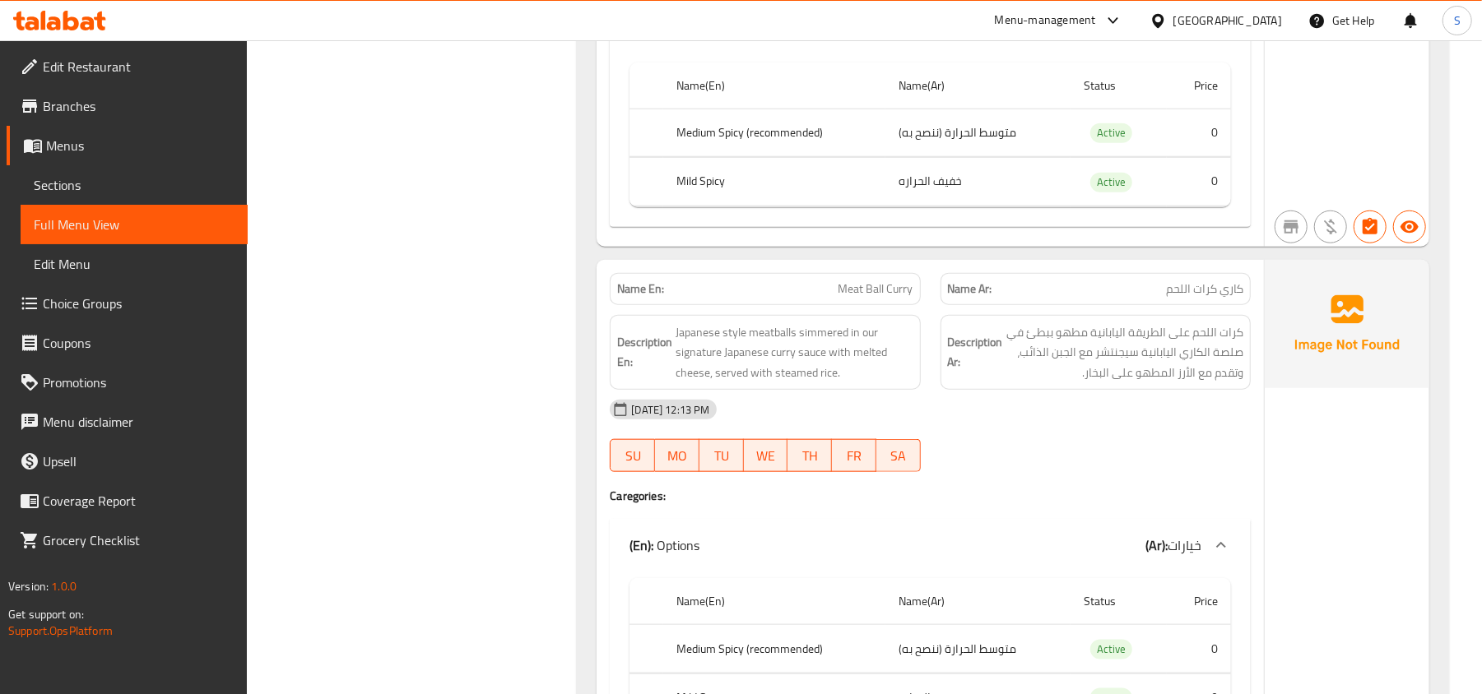
click at [882, 298] on span "Meat Ball Curry" at bounding box center [875, 289] width 75 height 17
copy span "Meat Ball Curry"
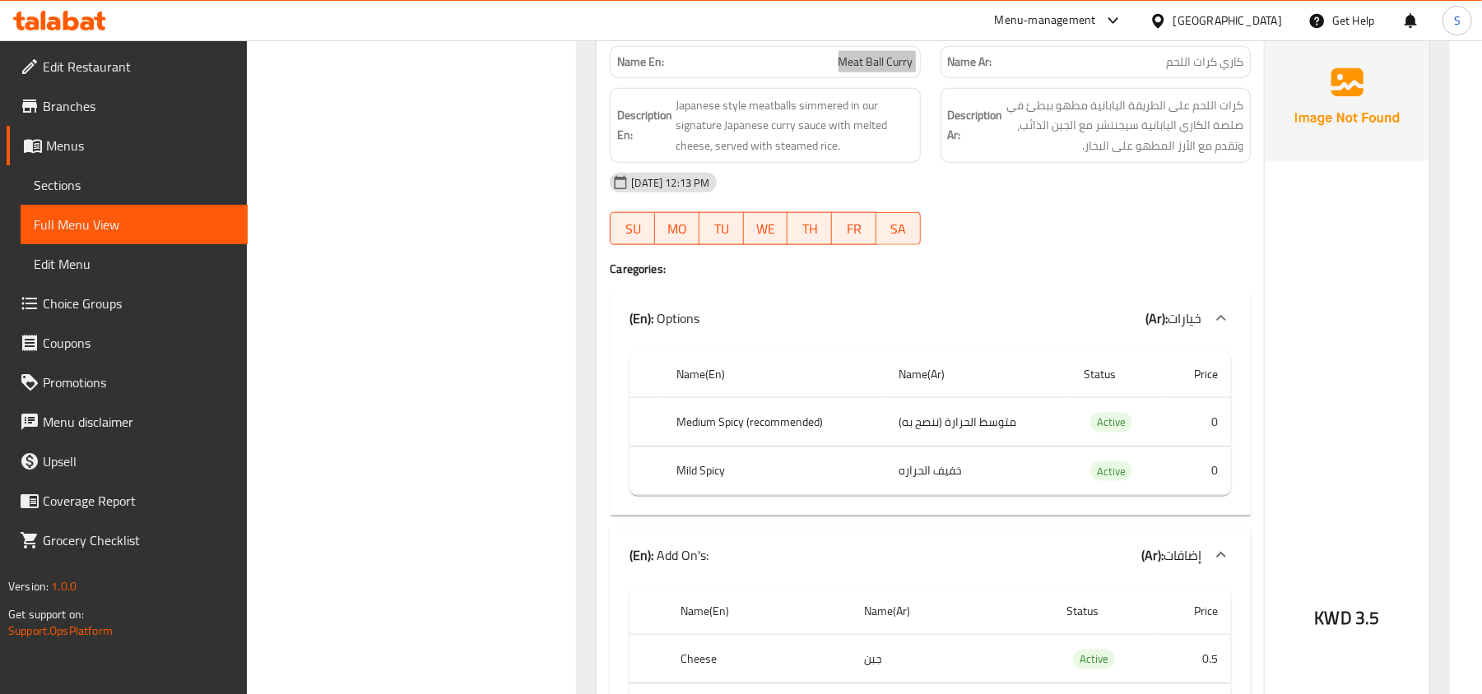
scroll to position [1206, 0]
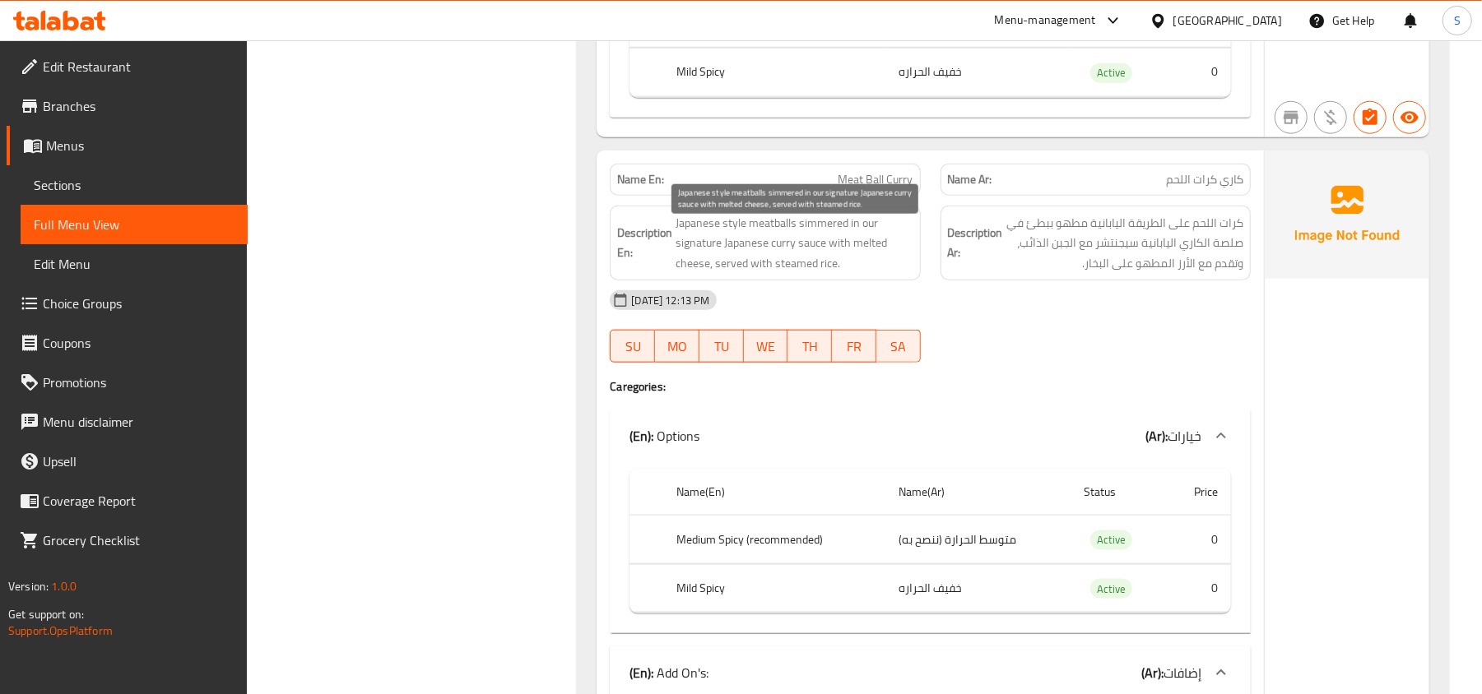
click at [830, 251] on span "Japanese style meatballs simmered in our signature Japanese curry sauce with me…" at bounding box center [793, 243] width 237 height 61
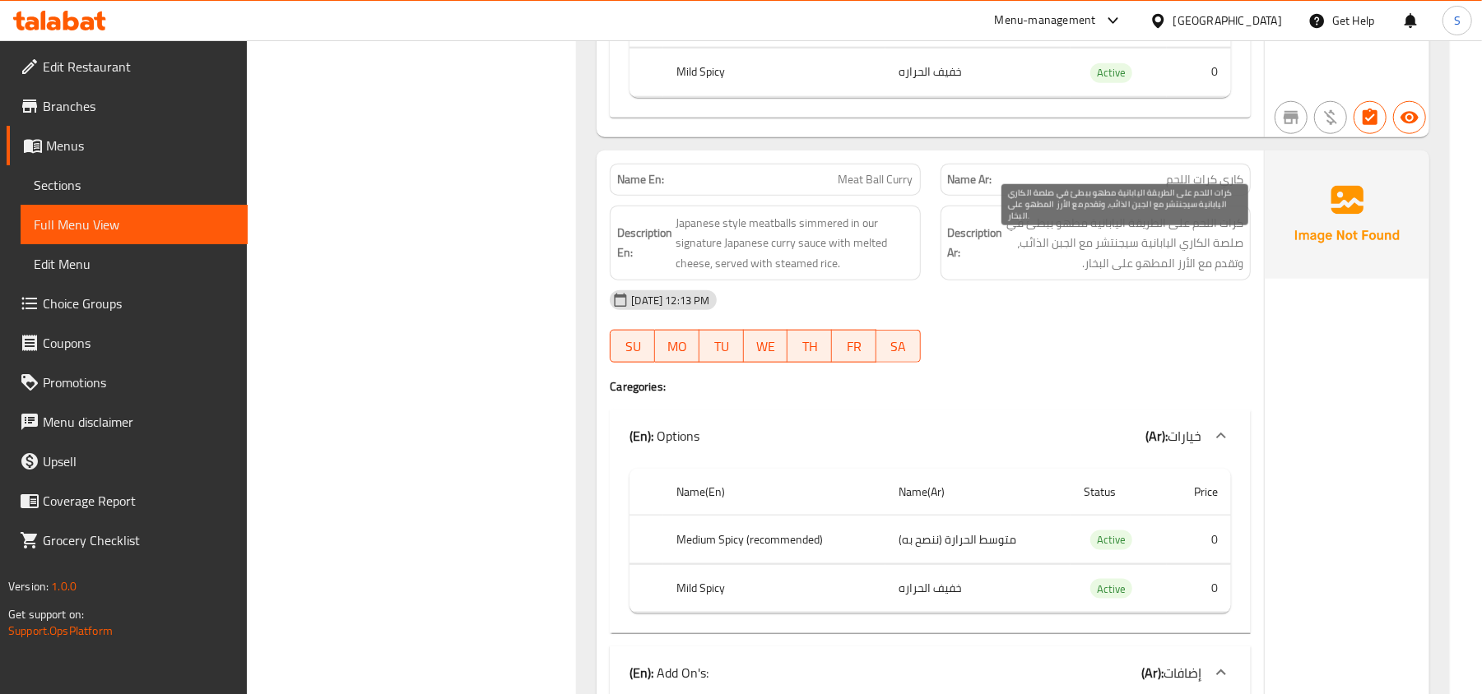
click at [1173, 258] on span "كرات اللحم على الطريقة اليابانية مطهو ببطئ في صلصة الكاري اليابانية سيجنتشر مع …" at bounding box center [1124, 243] width 237 height 61
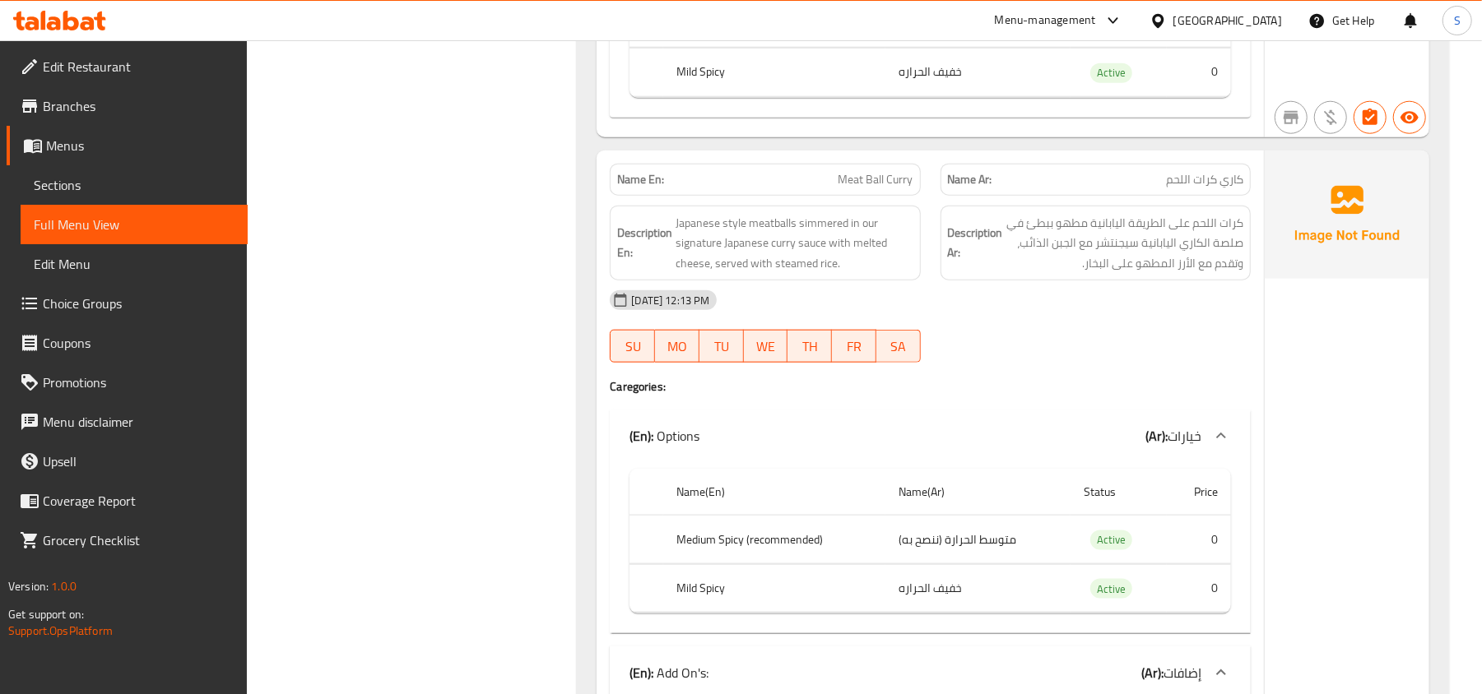
click at [788, 274] on span "Japanese style meatballs simmered in our signature Japanese curry sauce with me…" at bounding box center [793, 243] width 237 height 61
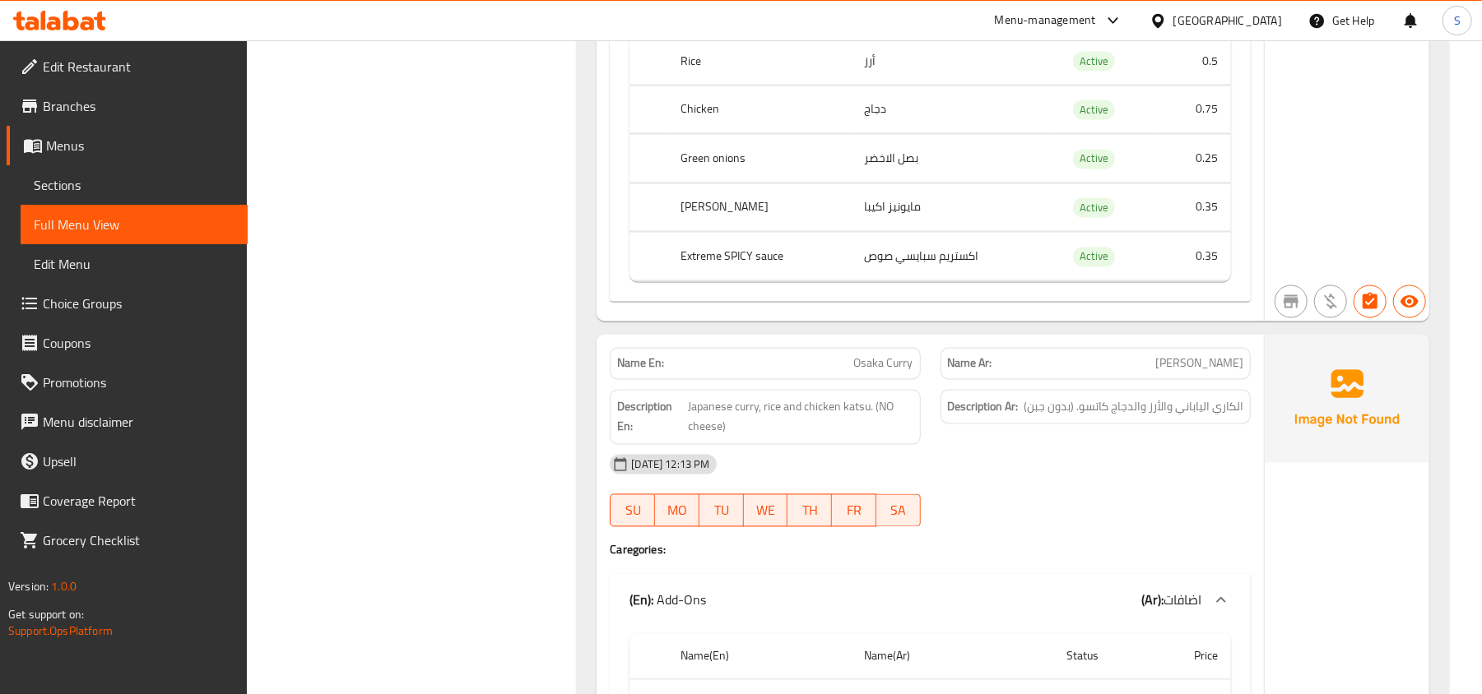
scroll to position [2084, 0]
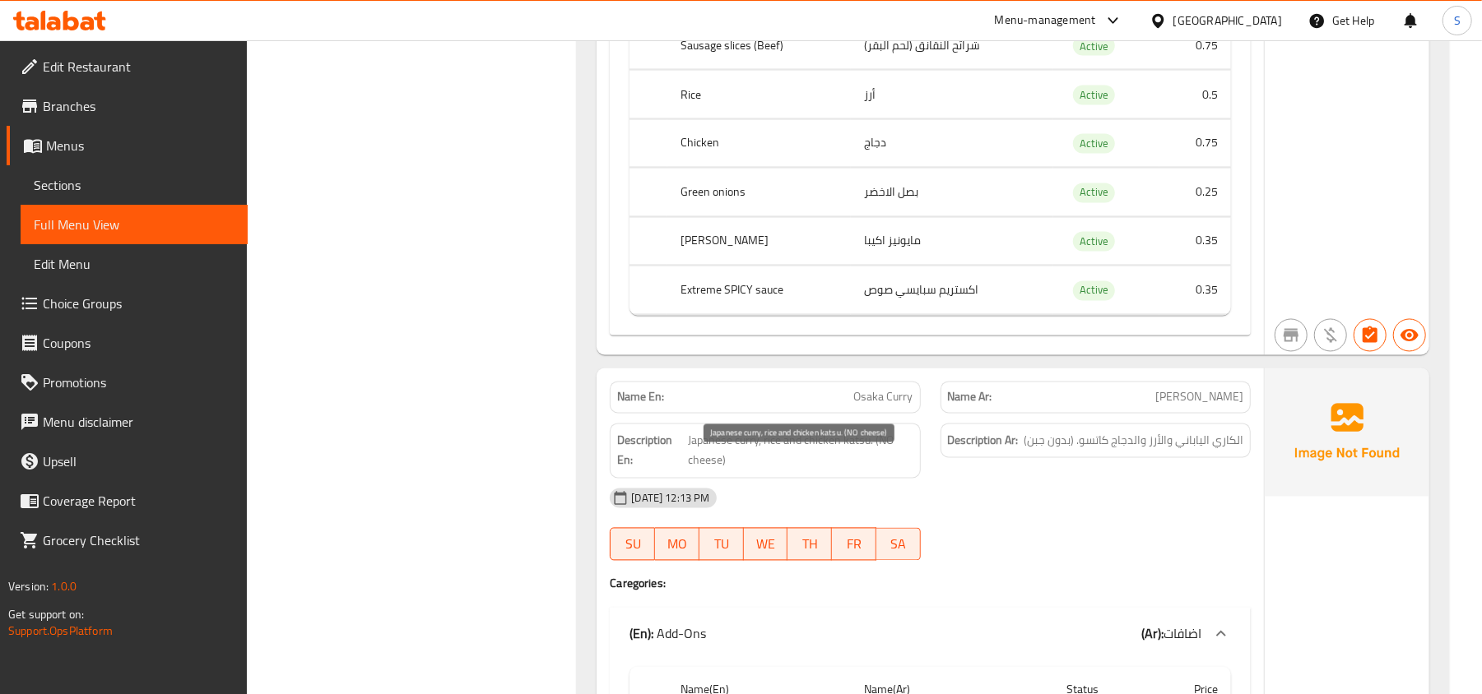
click at [856, 471] on span "Japanese curry, rice and chicken katsu. (NO cheese)" at bounding box center [800, 451] width 225 height 40
click at [1019, 452] on h6 "Description Ar: الكاري الياباني والأرز والدجاج كاتسو. (بدون جبن)" at bounding box center [1095, 441] width 295 height 21
click at [1201, 510] on div "08-10-2025 12:13 PM" at bounding box center [930, 498] width 661 height 39
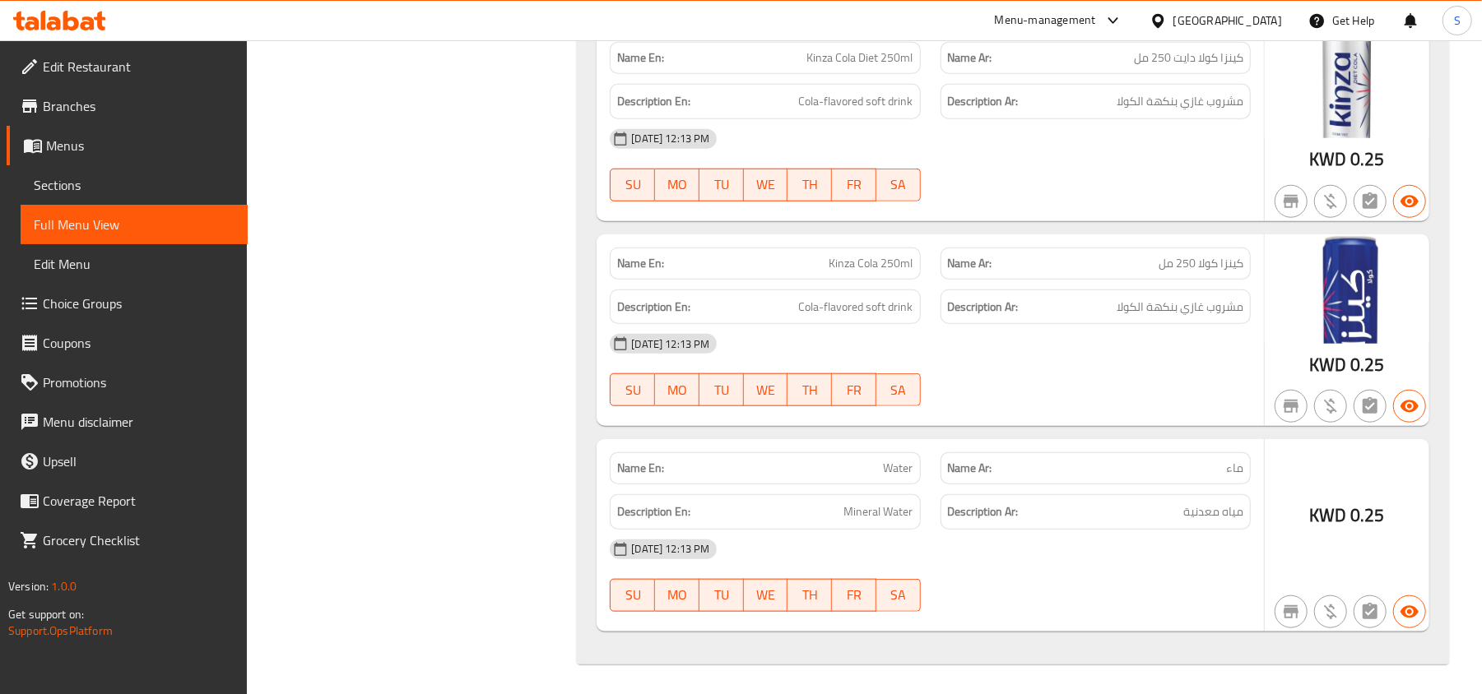
scroll to position [5530, 0]
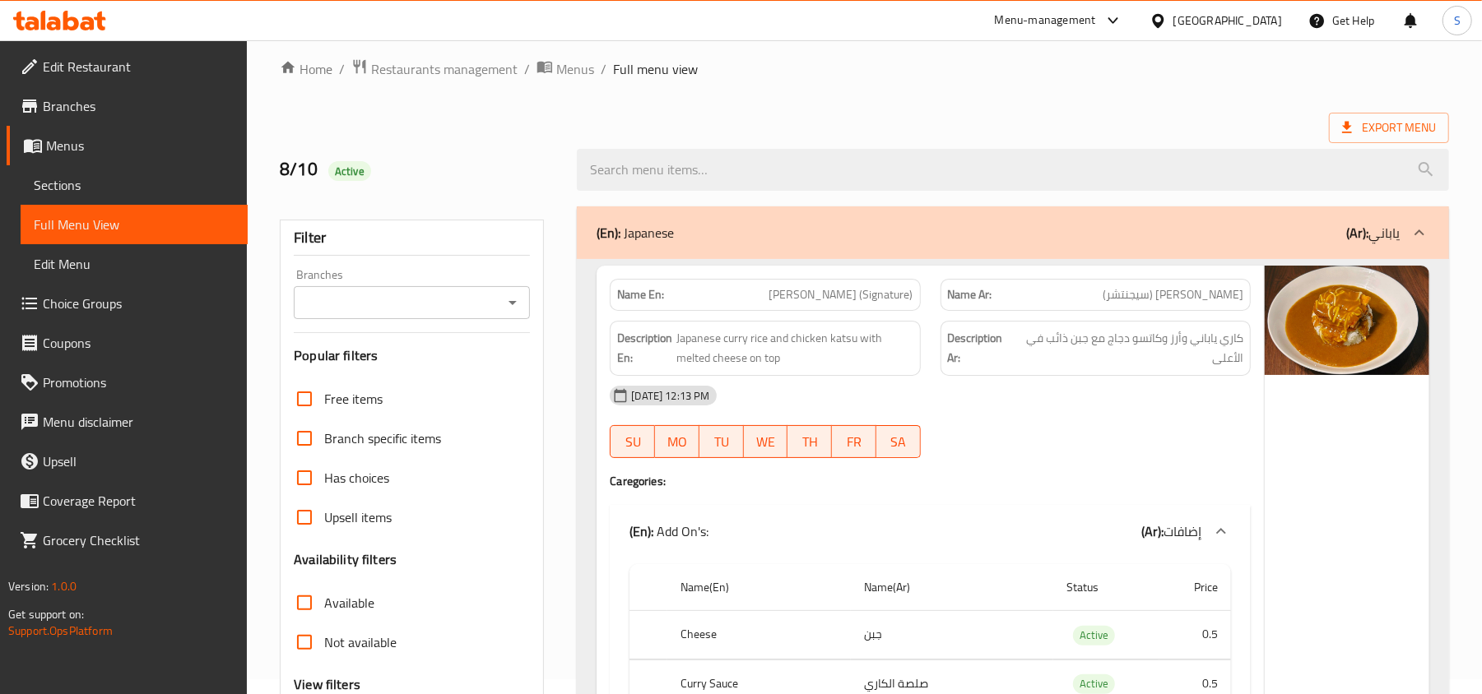
scroll to position [0, 0]
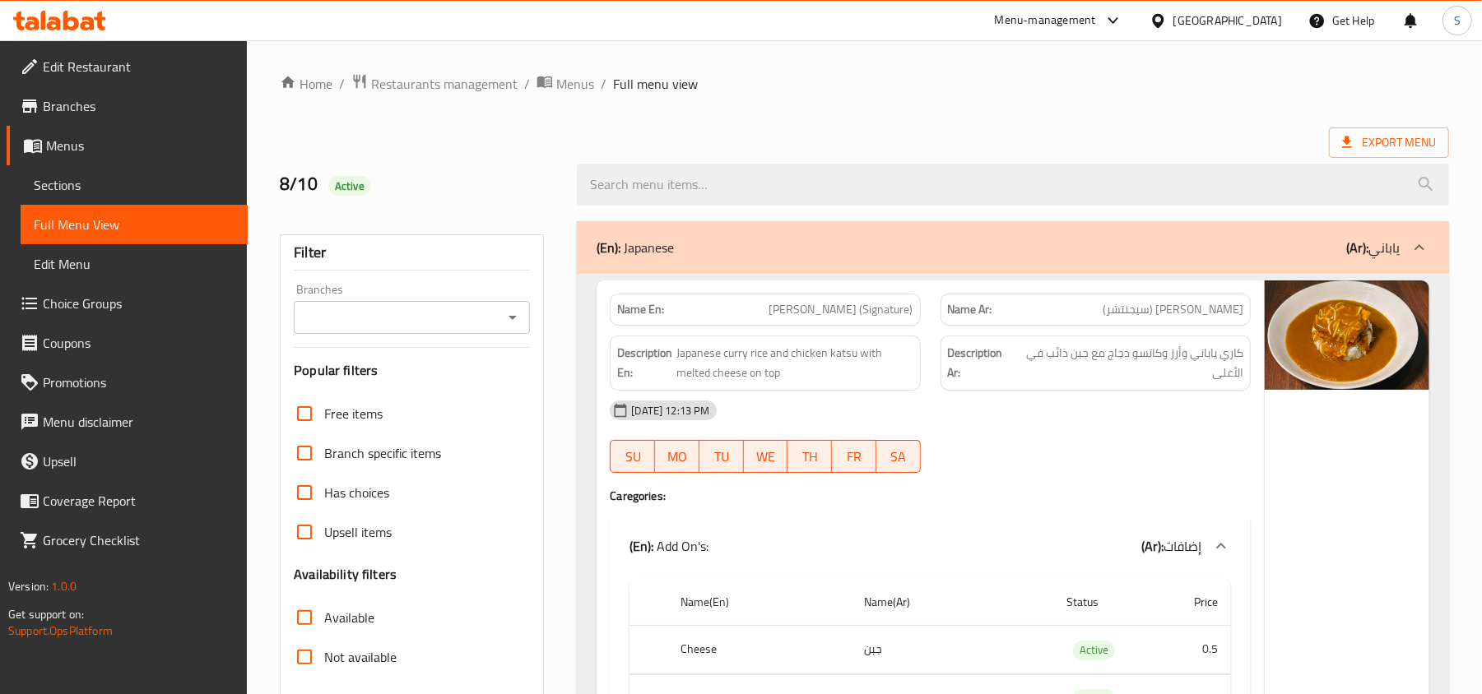
click at [775, 90] on ol "Home / Restaurants management / Menus / Full menu view" at bounding box center [864, 83] width 1169 height 21
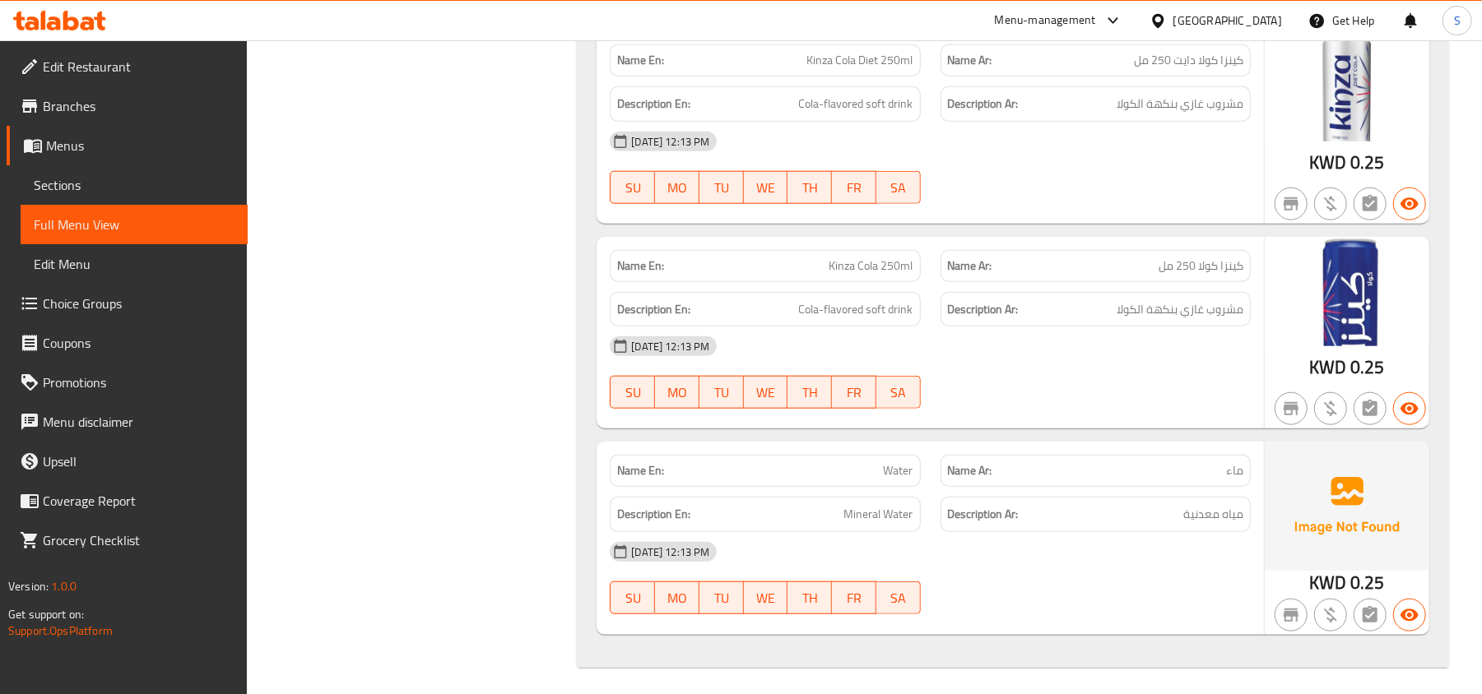
scroll to position [5530, 0]
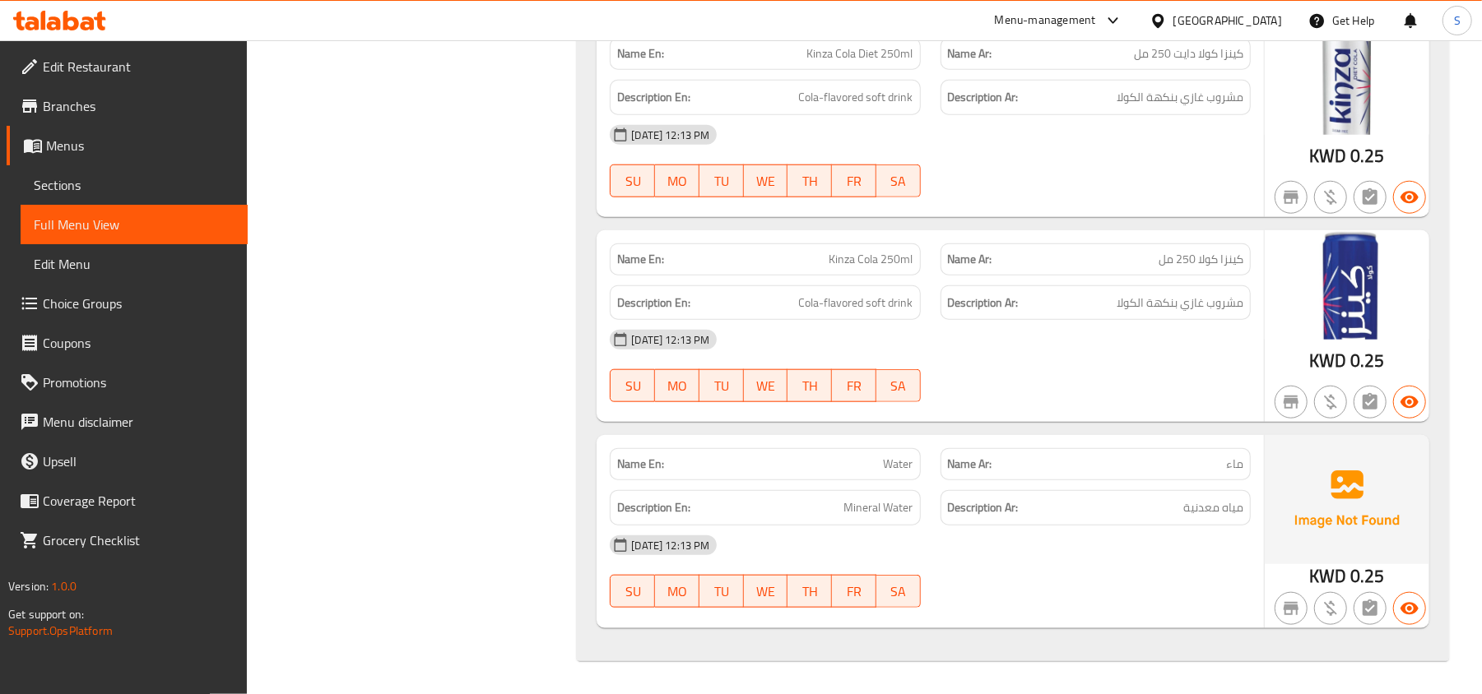
click at [66, 189] on span "Sections" at bounding box center [134, 185] width 201 height 20
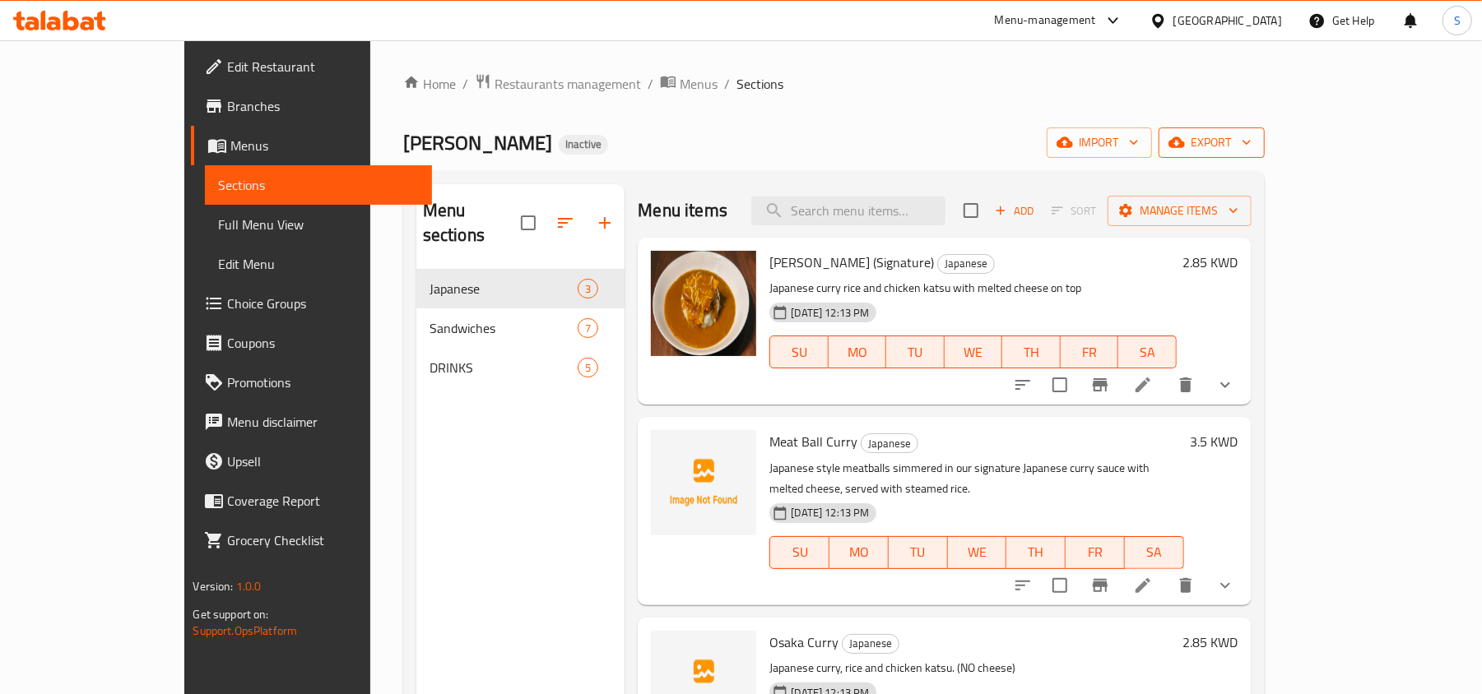
click at [1265, 130] on button "export" at bounding box center [1211, 143] width 106 height 30
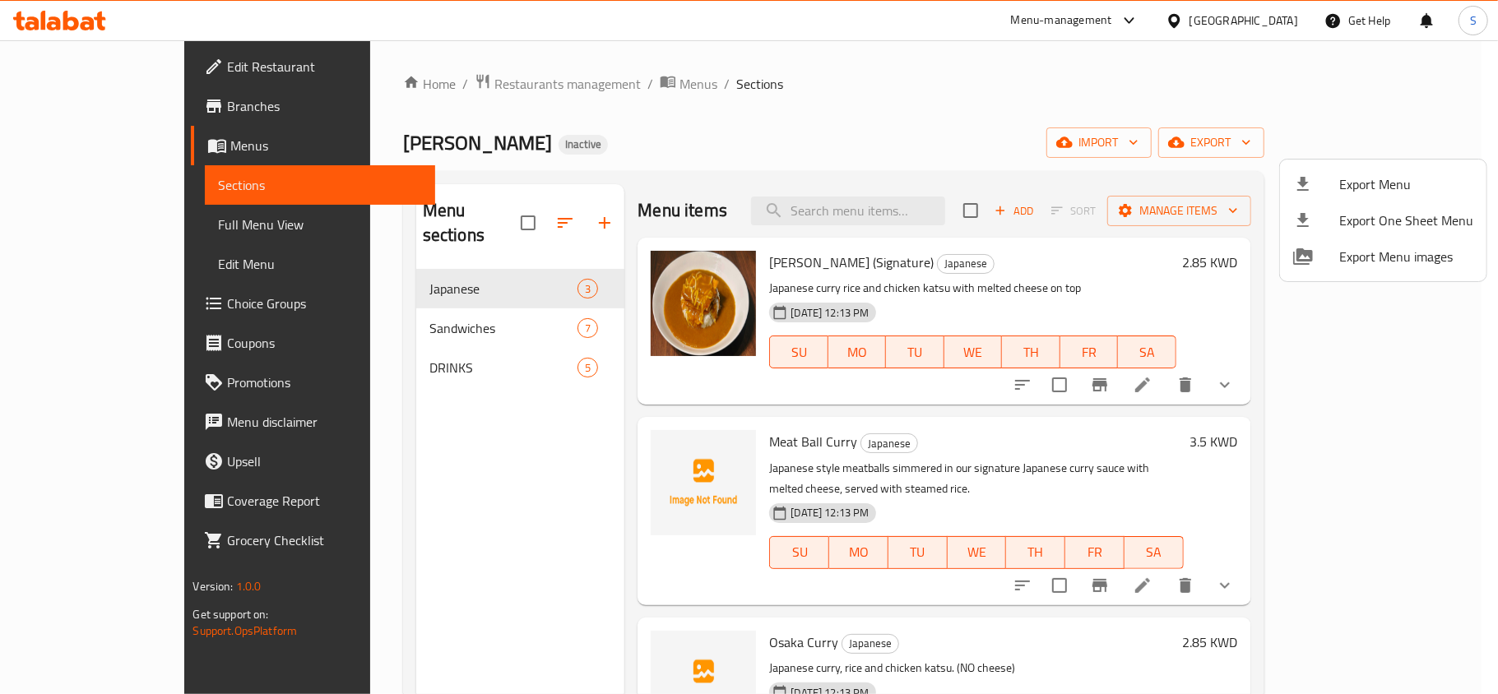
click at [1311, 174] on icon at bounding box center [1303, 184] width 20 height 20
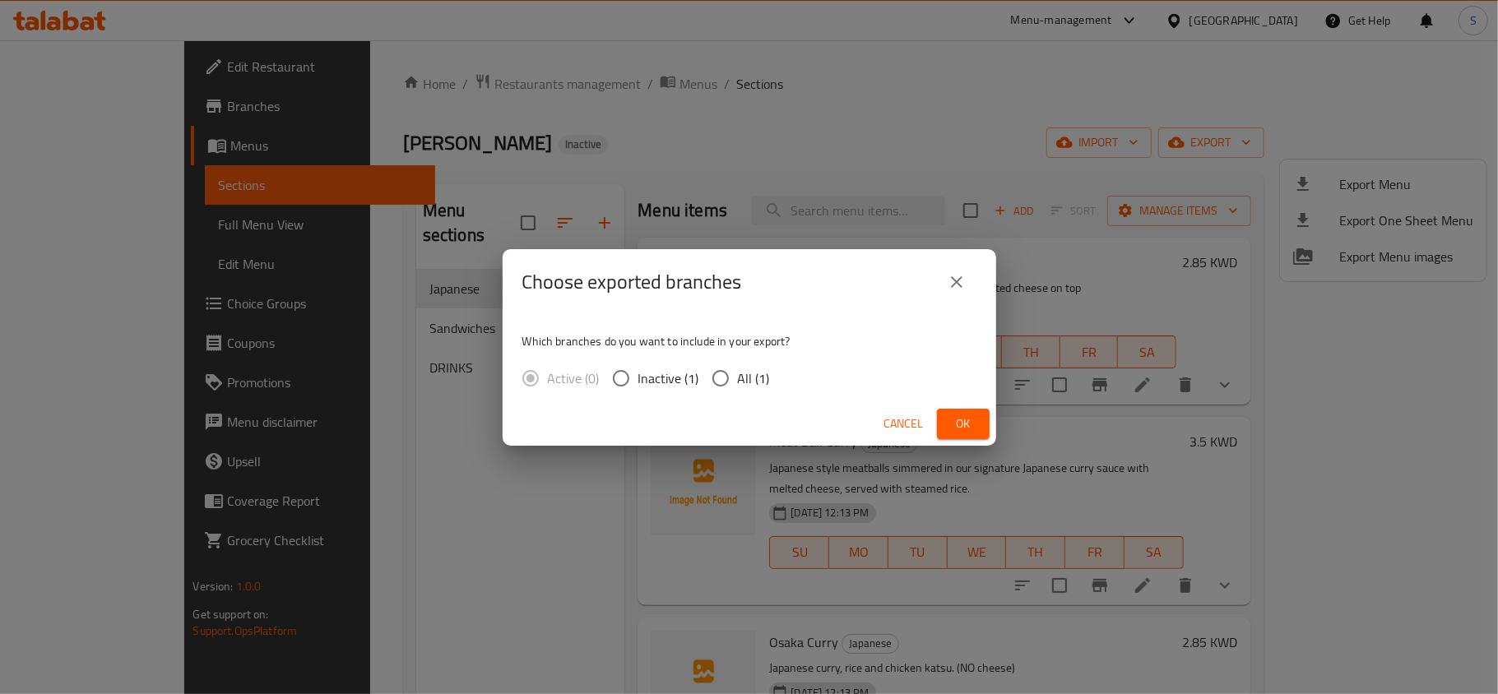
click at [740, 382] on span "All (1)" at bounding box center [754, 379] width 32 height 20
click at [738, 382] on input "All (1)" at bounding box center [720, 378] width 35 height 35
radio input "true"
click at [966, 420] on span "Ok" at bounding box center [963, 424] width 26 height 21
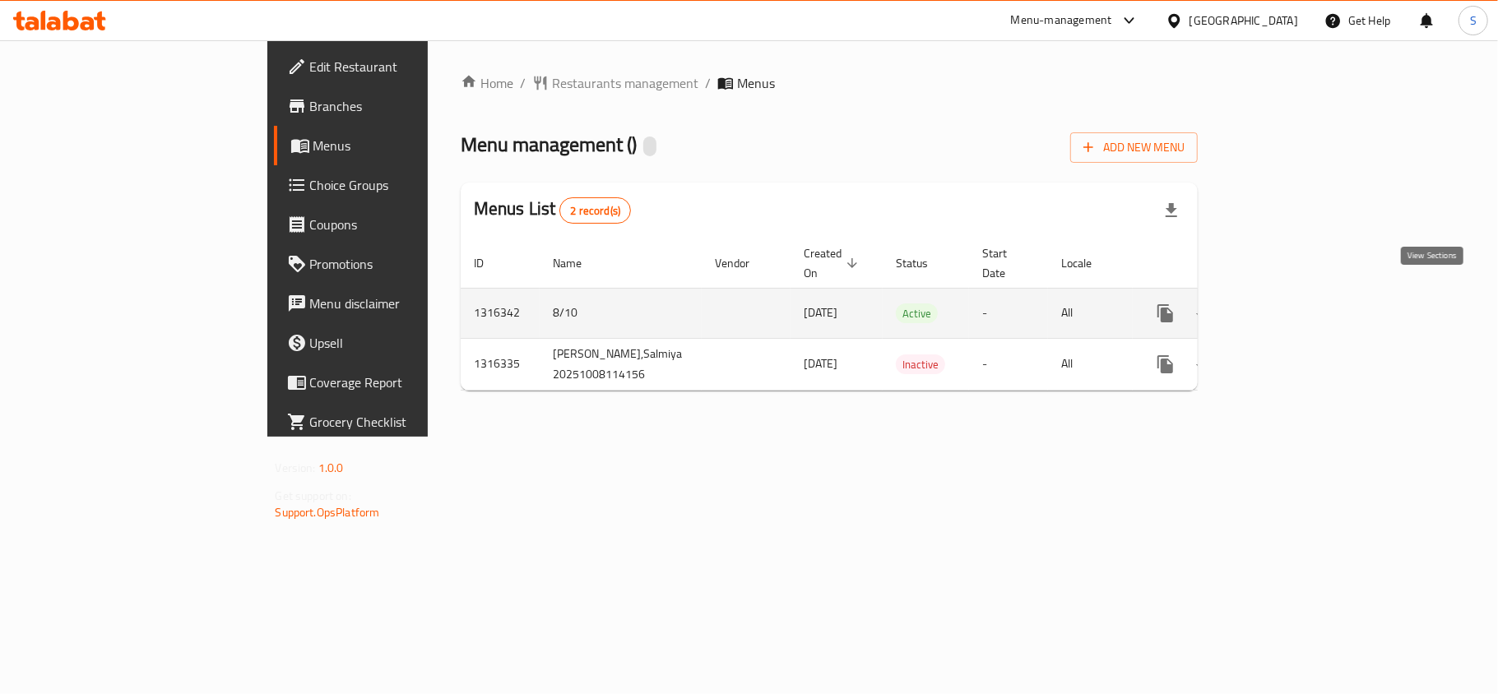
click at [1294, 304] on icon "enhanced table" at bounding box center [1284, 314] width 20 height 20
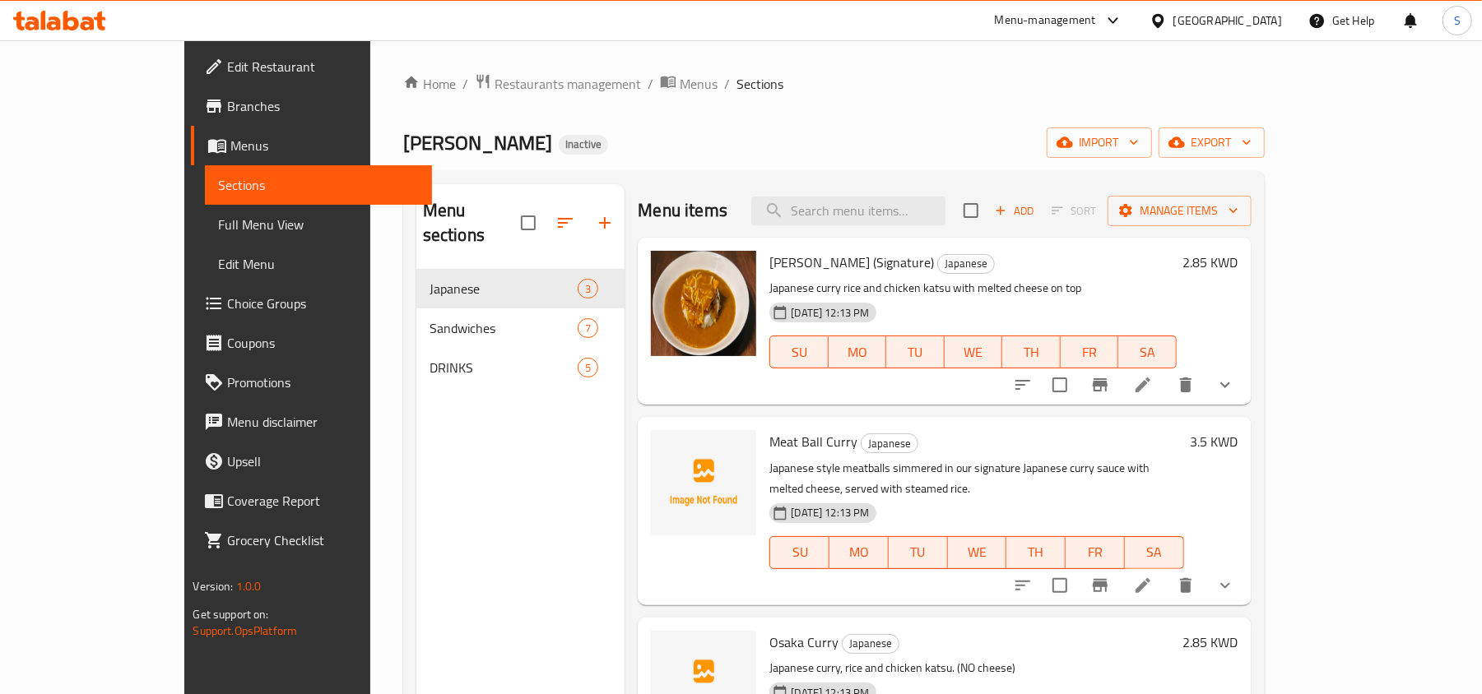
drag, startPoint x: 0, startPoint y: 0, endPoint x: 77, endPoint y: 300, distance: 310.1
click at [227, 300] on span "Choice Groups" at bounding box center [323, 304] width 192 height 20
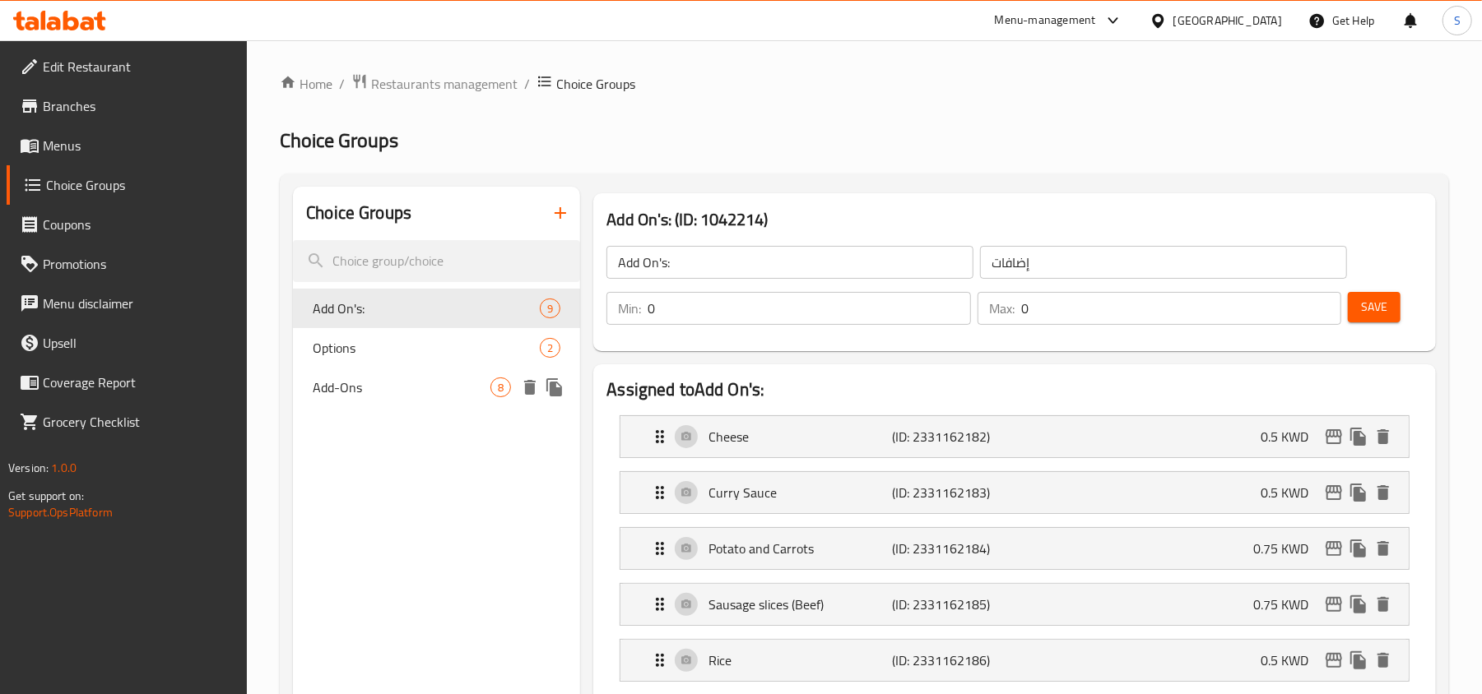
click at [382, 379] on span "Add-Ons" at bounding box center [402, 388] width 178 height 20
type input "Add-Ons"
type input "اضافات"
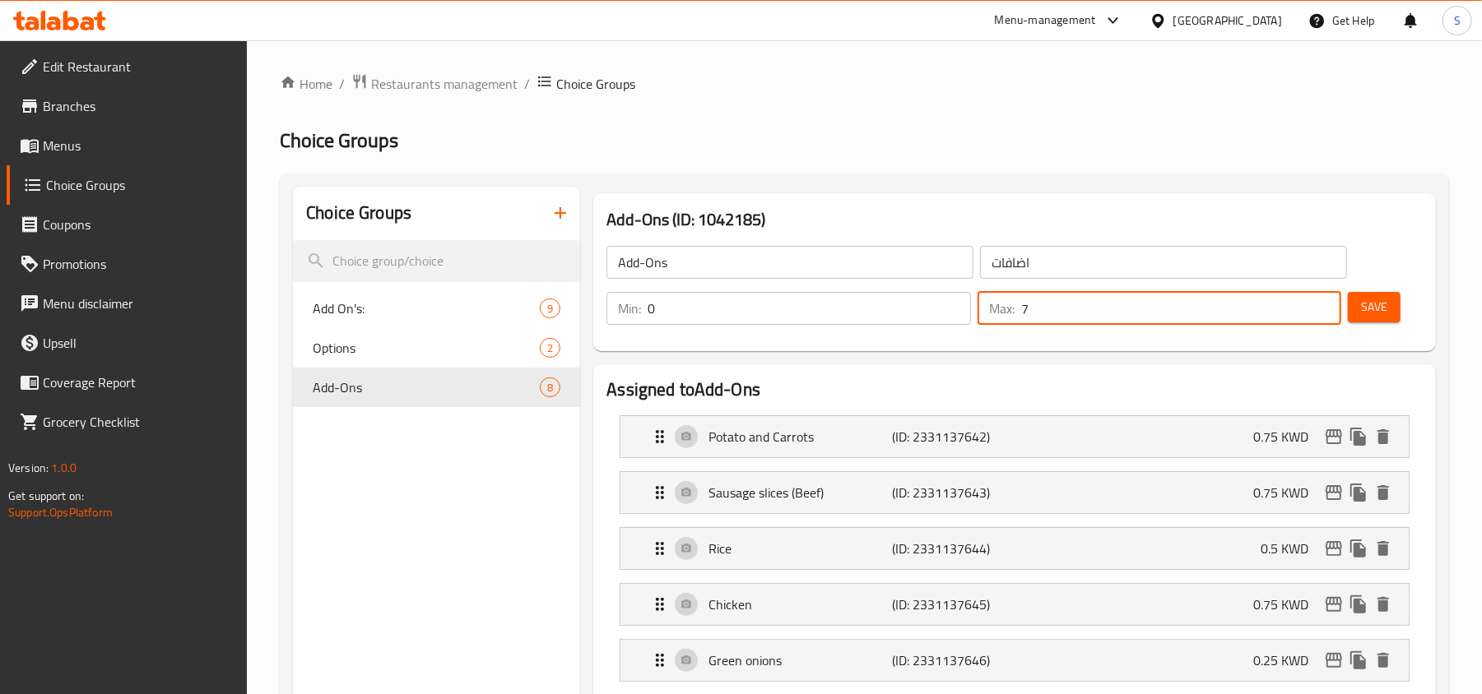
click at [1037, 311] on input "7" at bounding box center [1181, 308] width 320 height 33
type input "0"
click at [1380, 314] on span "Save" at bounding box center [1374, 307] width 26 height 21
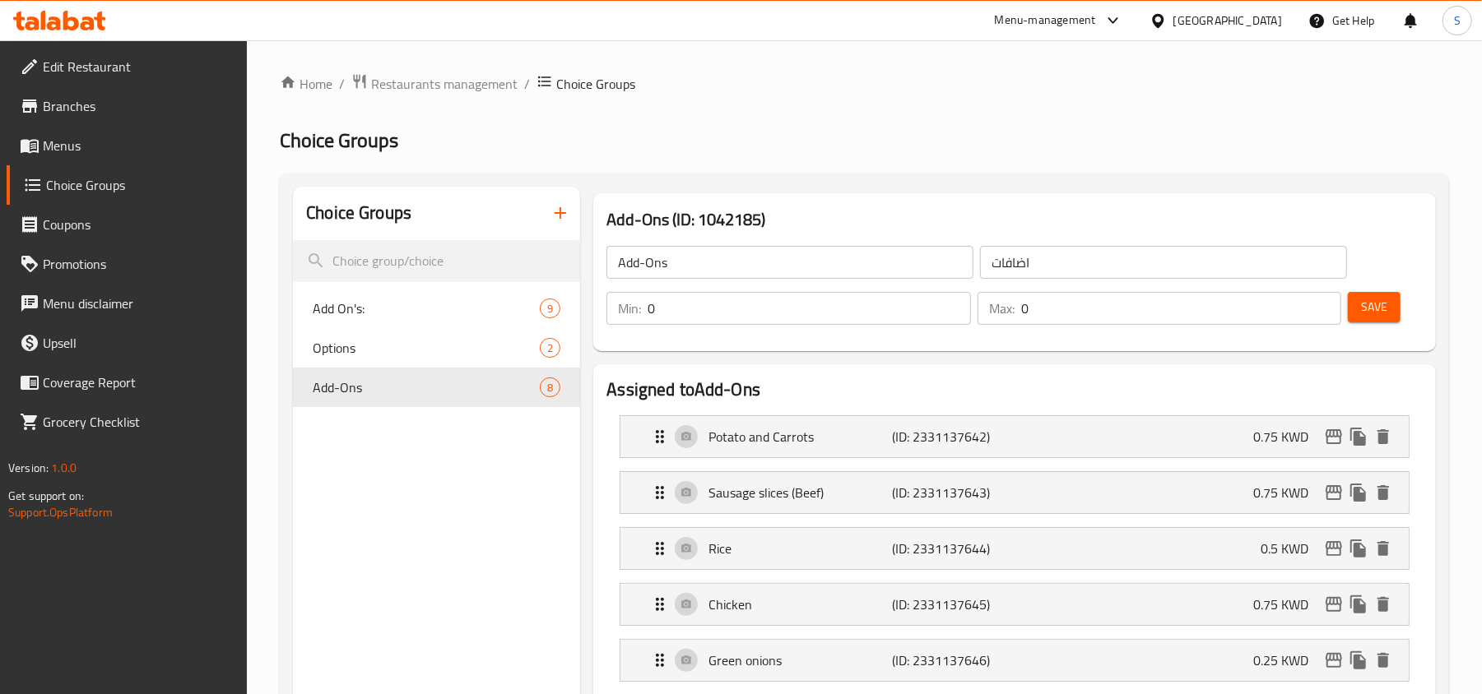
click at [1255, 21] on div "Kuwait" at bounding box center [1227, 21] width 109 height 18
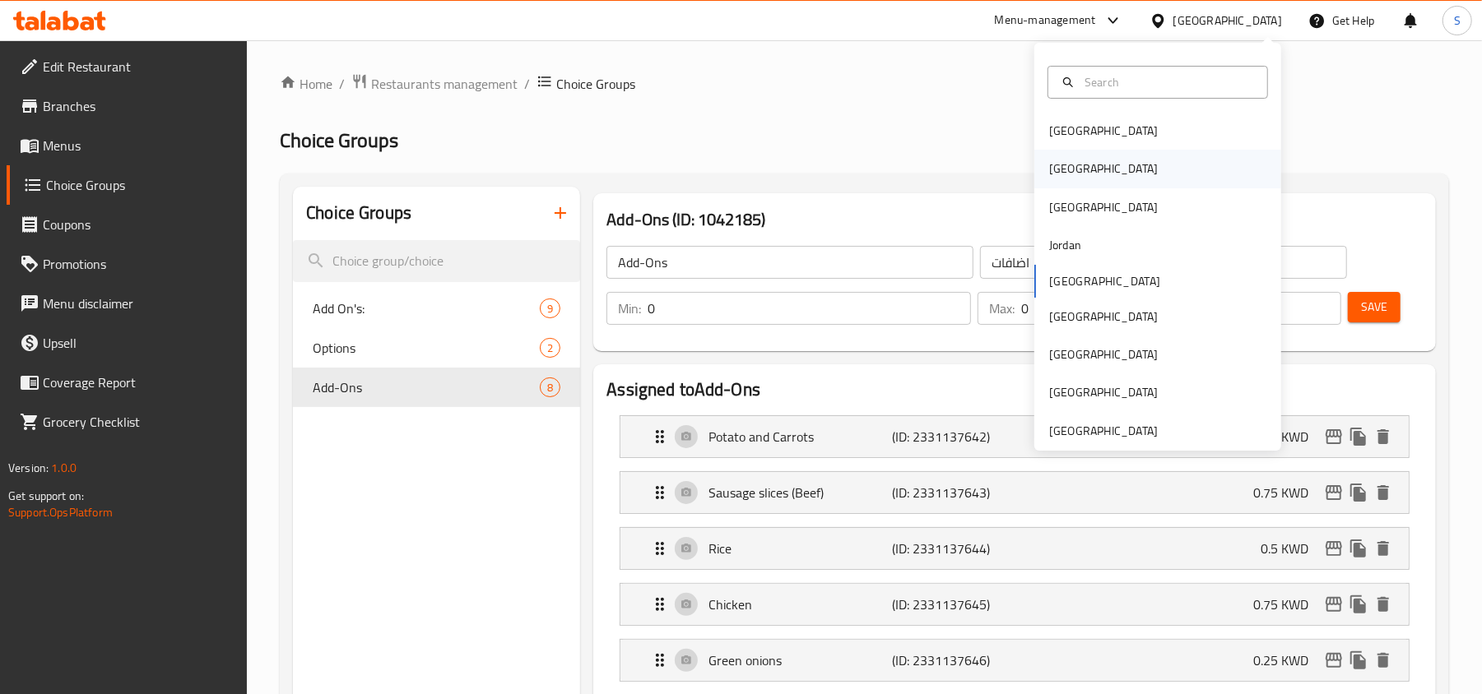
click at [1061, 175] on div "[GEOGRAPHIC_DATA]" at bounding box center [1103, 169] width 135 height 38
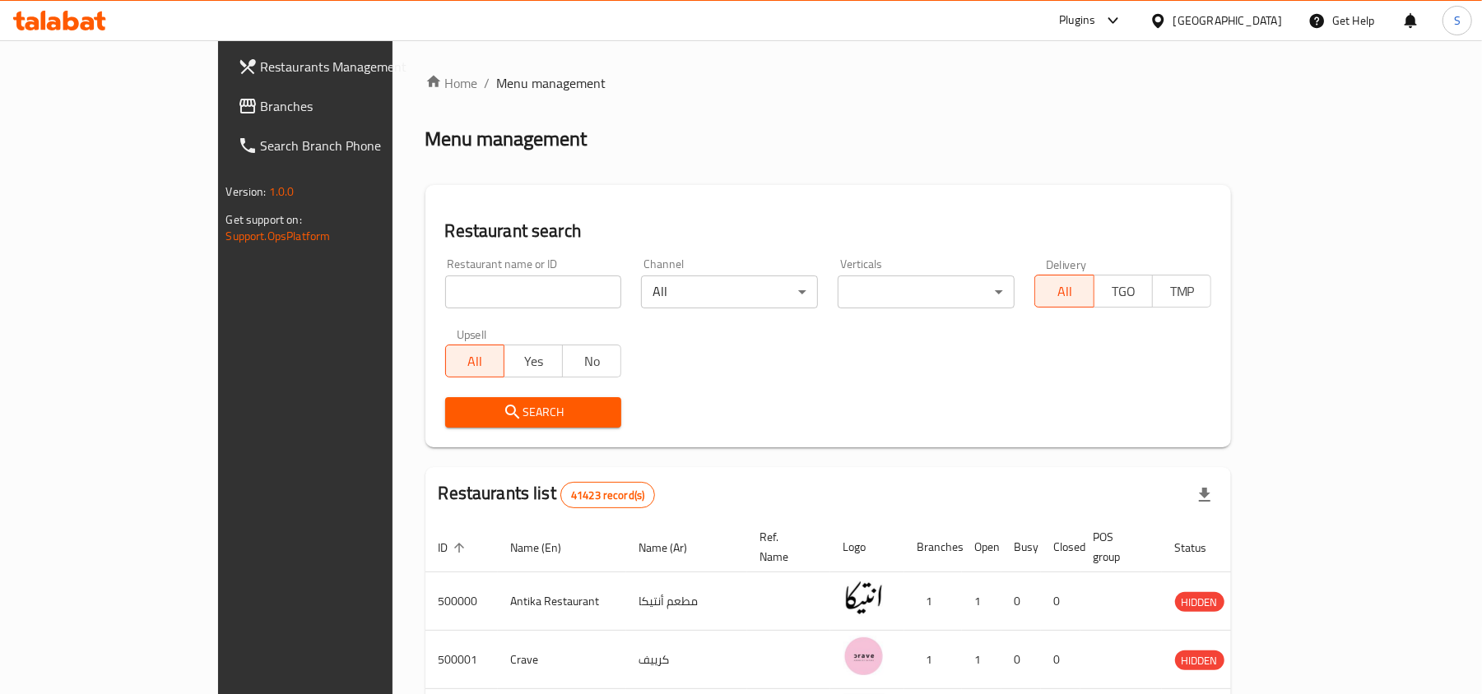
click at [261, 109] on span "Branches" at bounding box center [357, 106] width 192 height 20
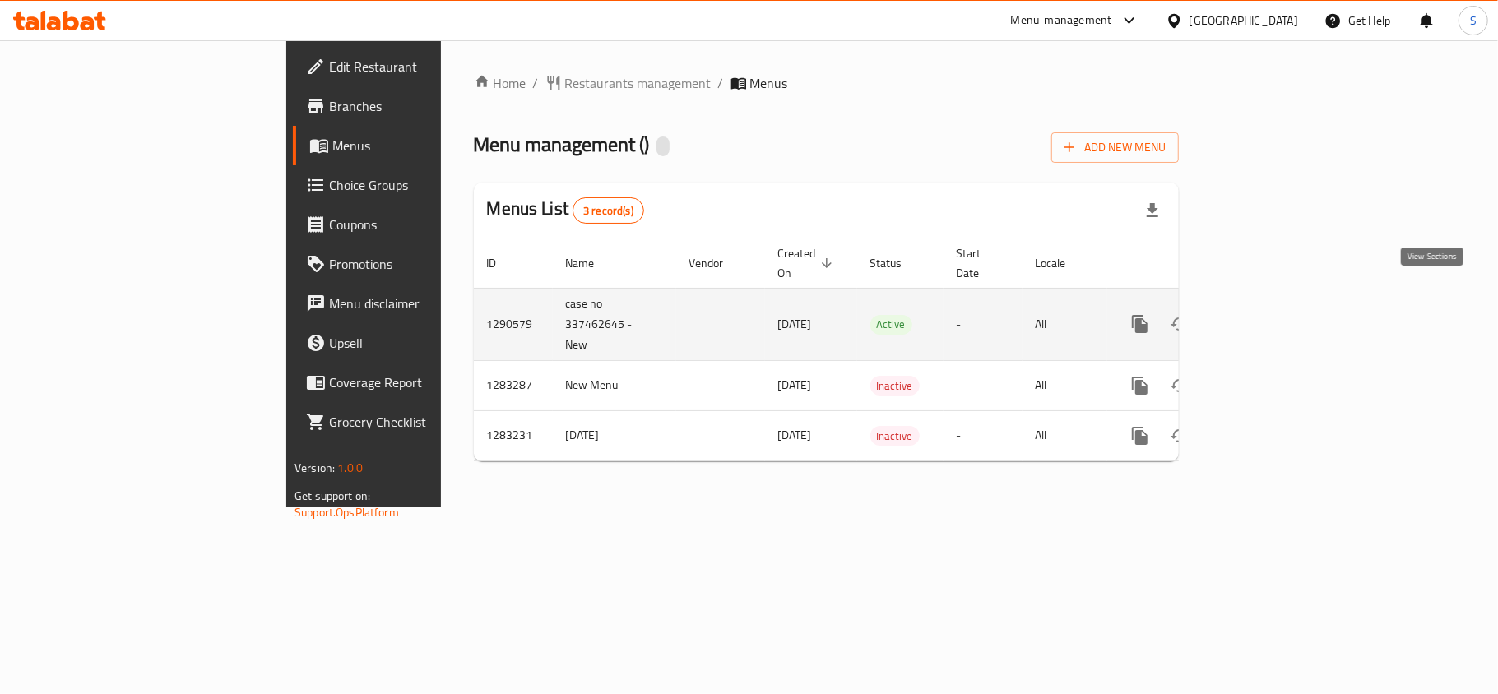
click at [1279, 304] on link "enhanced table" at bounding box center [1258, 323] width 39 height 39
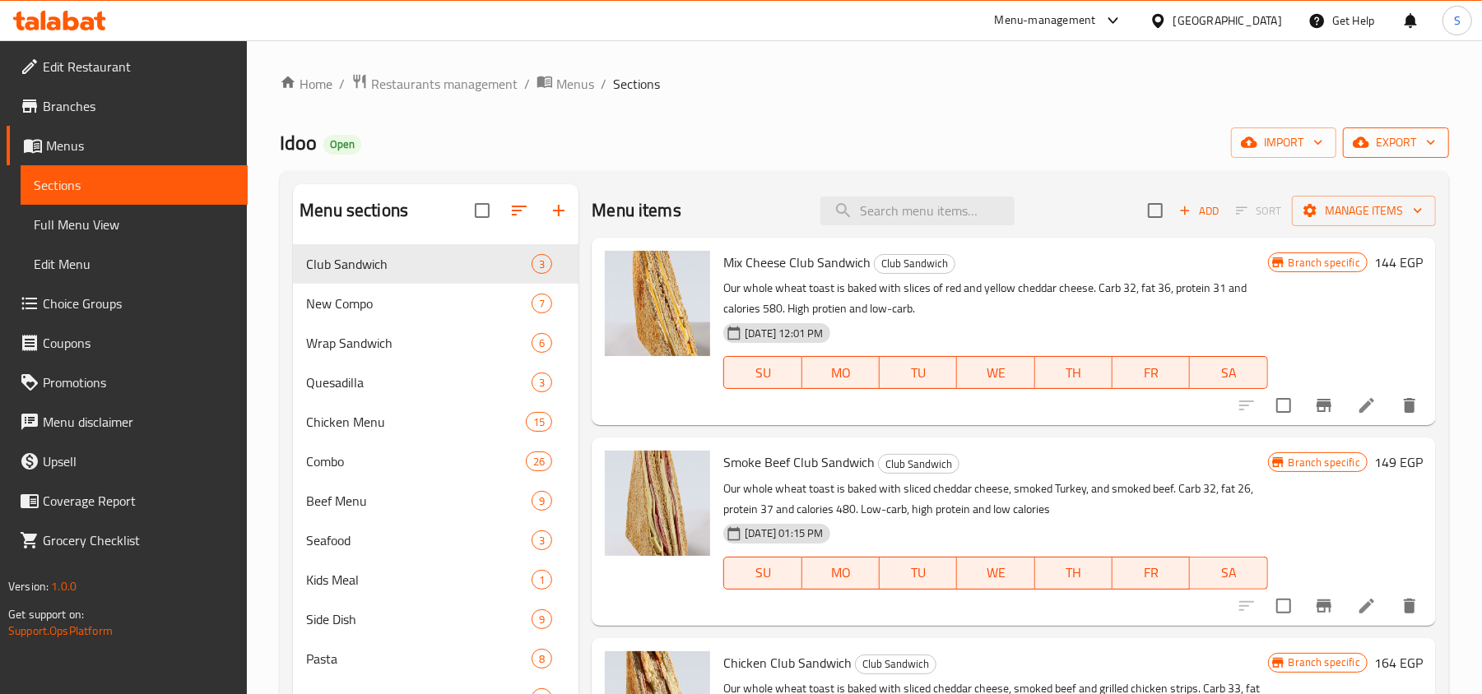
click at [1403, 142] on span "export" at bounding box center [1396, 142] width 80 height 21
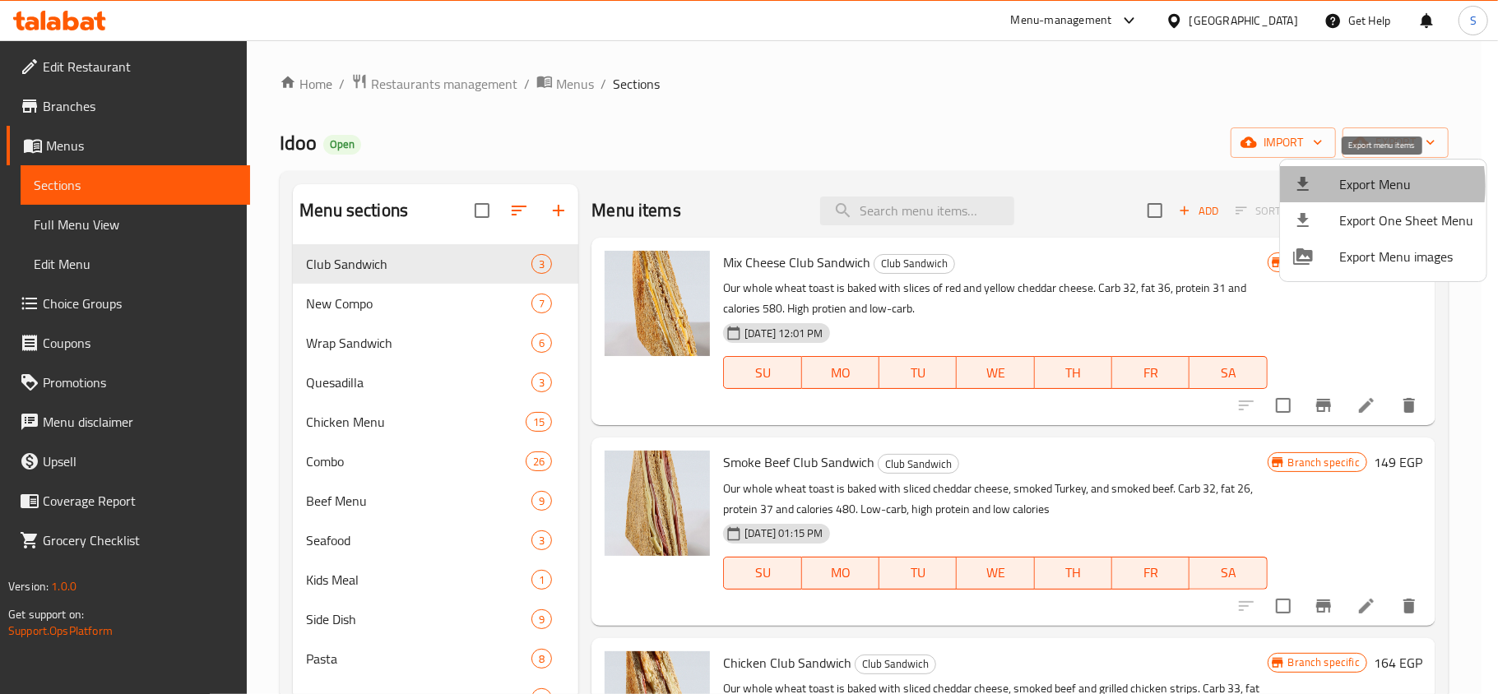
click at [1338, 186] on div at bounding box center [1316, 184] width 46 height 20
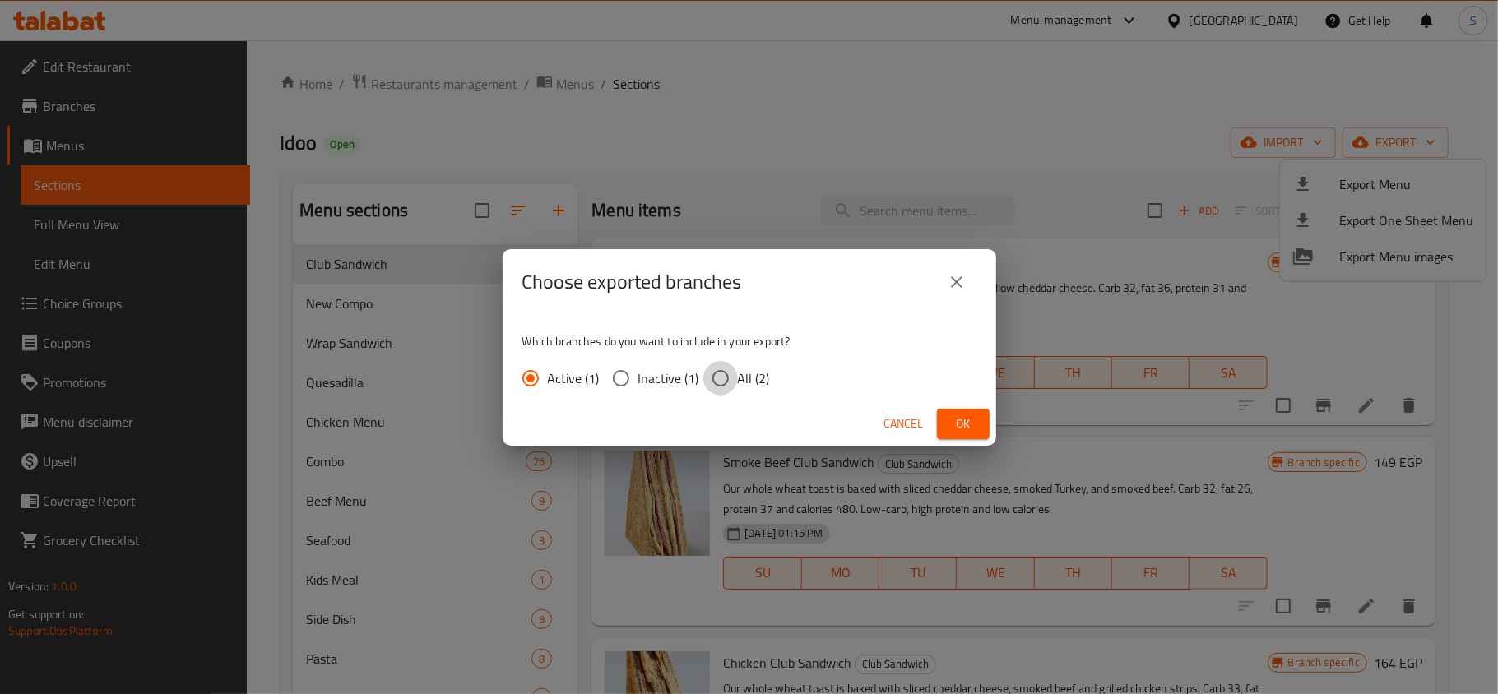
click at [732, 379] on input "All (2)" at bounding box center [720, 378] width 35 height 35
radio input "true"
click at [972, 420] on span "Ok" at bounding box center [963, 424] width 26 height 21
